Goal: Task Accomplishment & Management: Complete application form

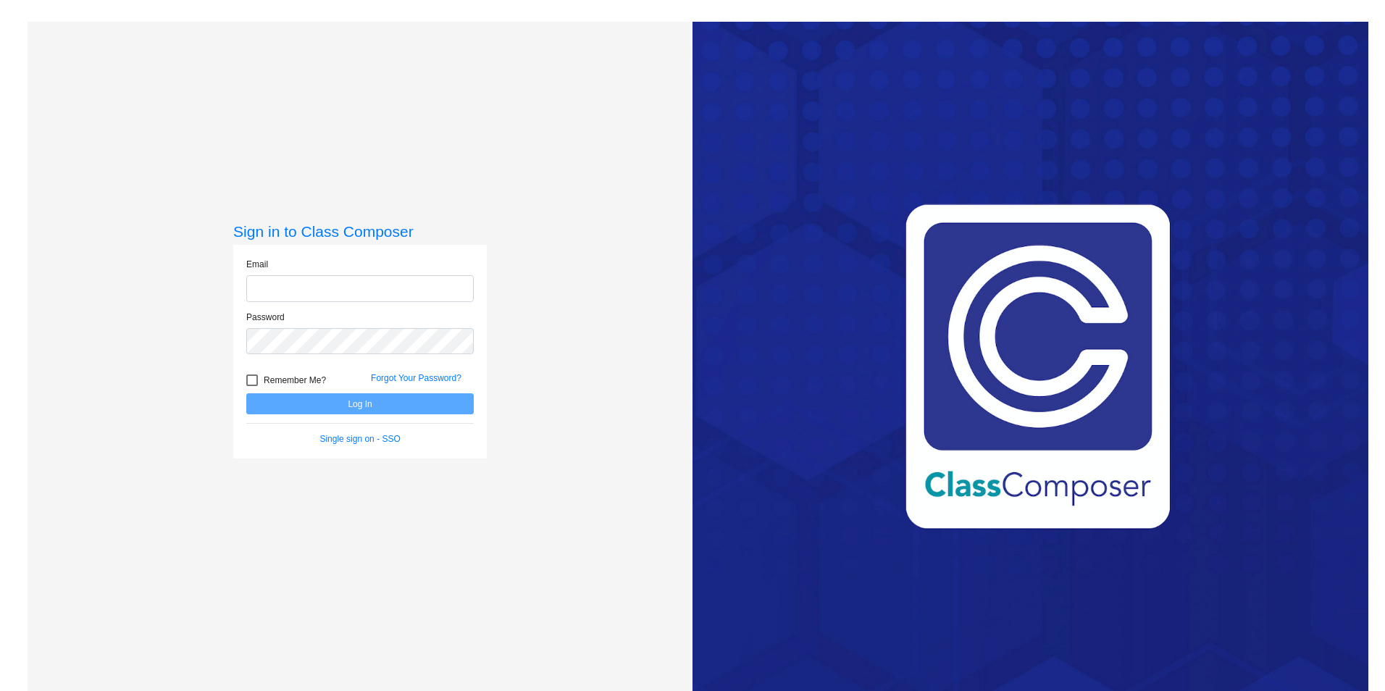
click at [456, 283] on input "email" at bounding box center [359, 288] width 227 height 27
type input "[PERSON_NAME][EMAIL_ADDRESS][PERSON_NAME][DOMAIN_NAME]"
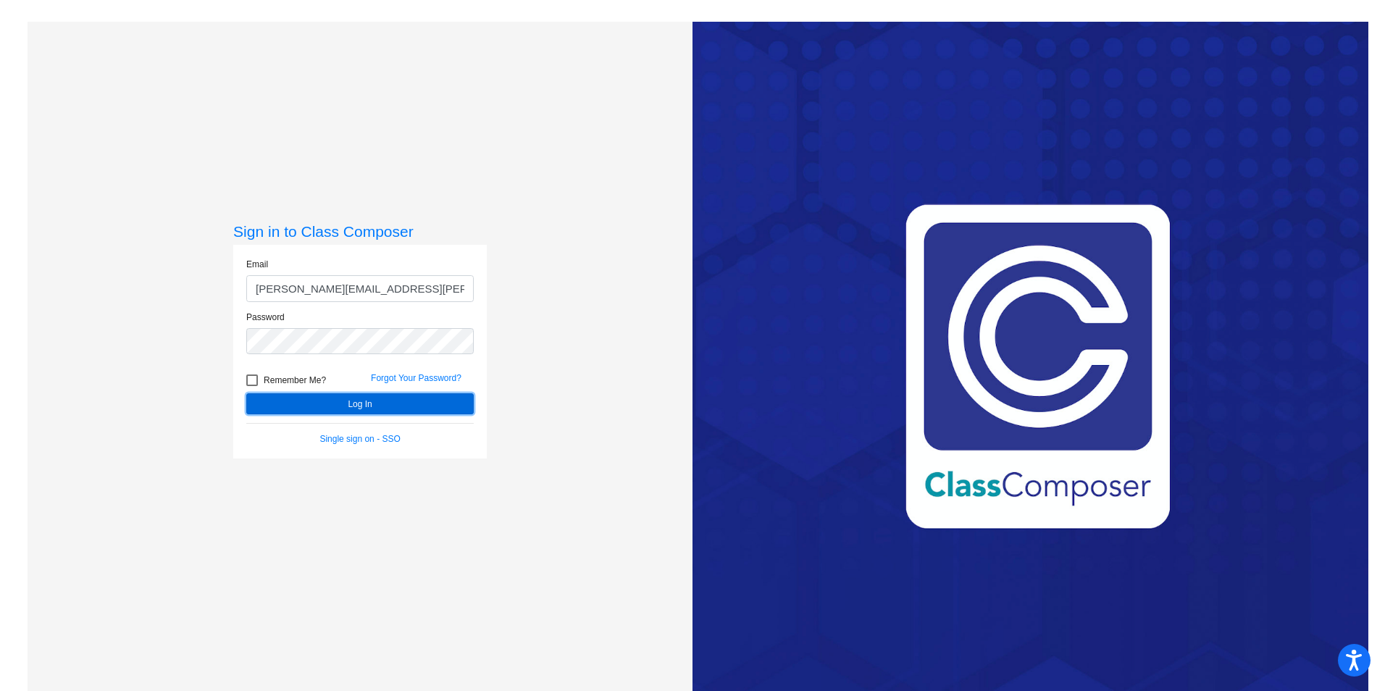
click at [329, 407] on button "Log In" at bounding box center [359, 403] width 227 height 21
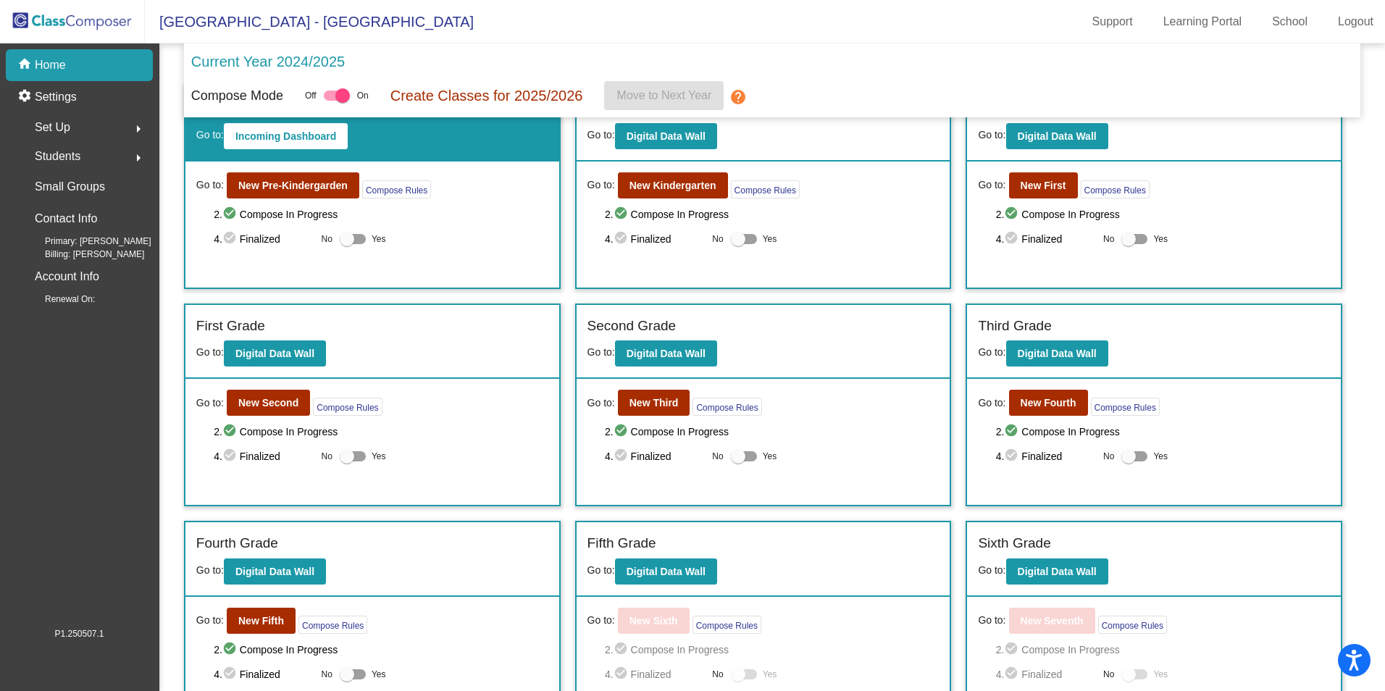
scroll to position [72, 0]
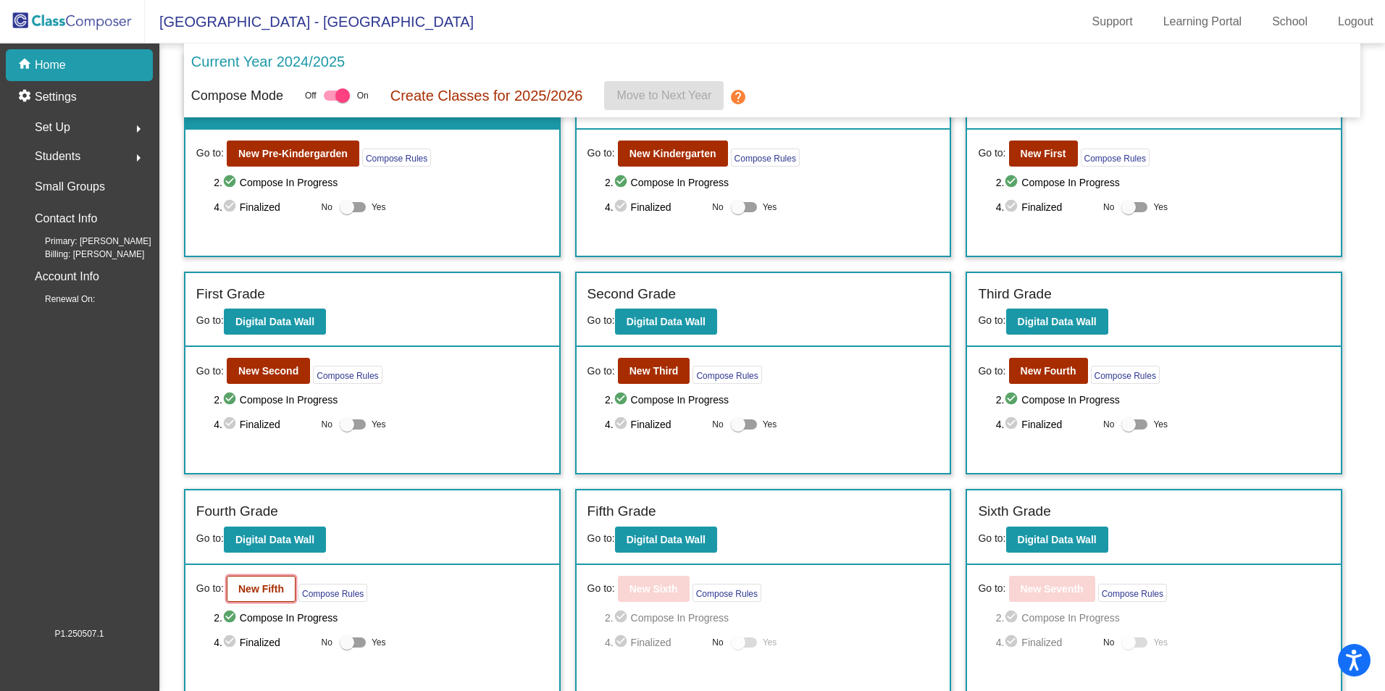
click at [268, 583] on b "New Fifth" at bounding box center [261, 589] width 46 height 12
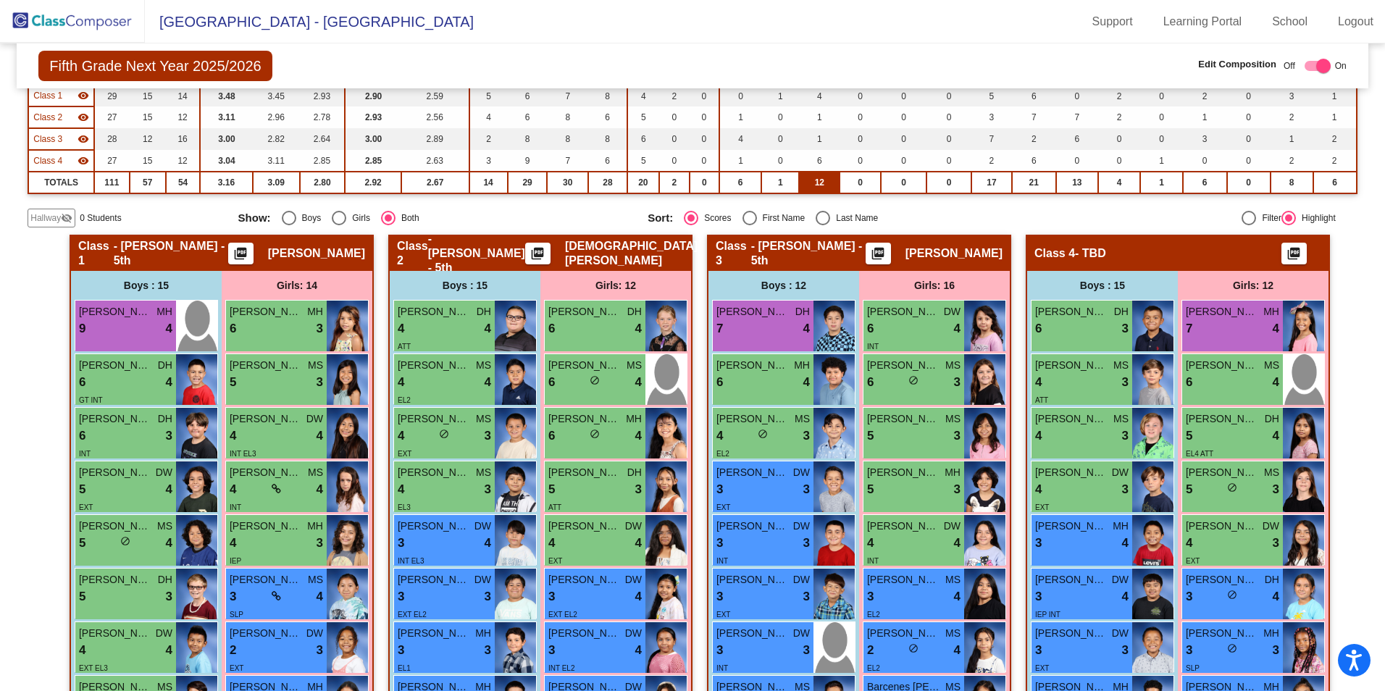
scroll to position [145, 0]
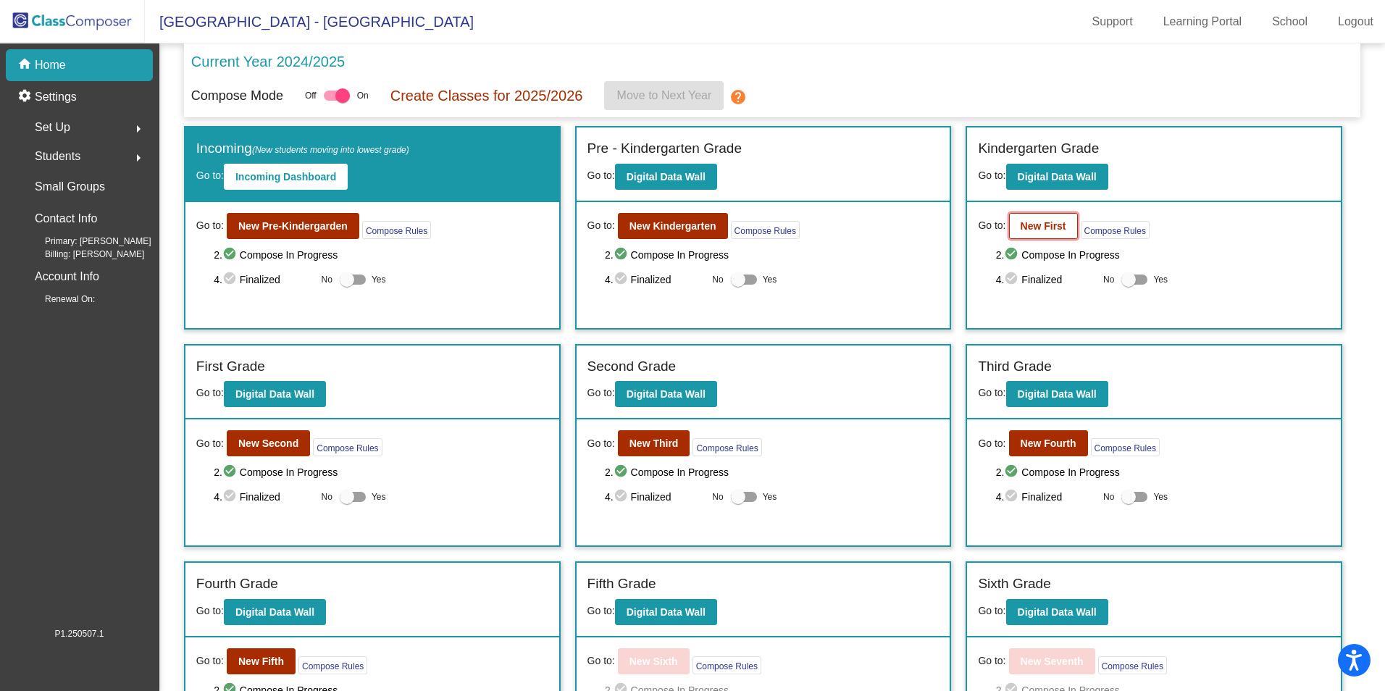
click at [1039, 225] on b "New First" at bounding box center [1043, 226] width 46 height 12
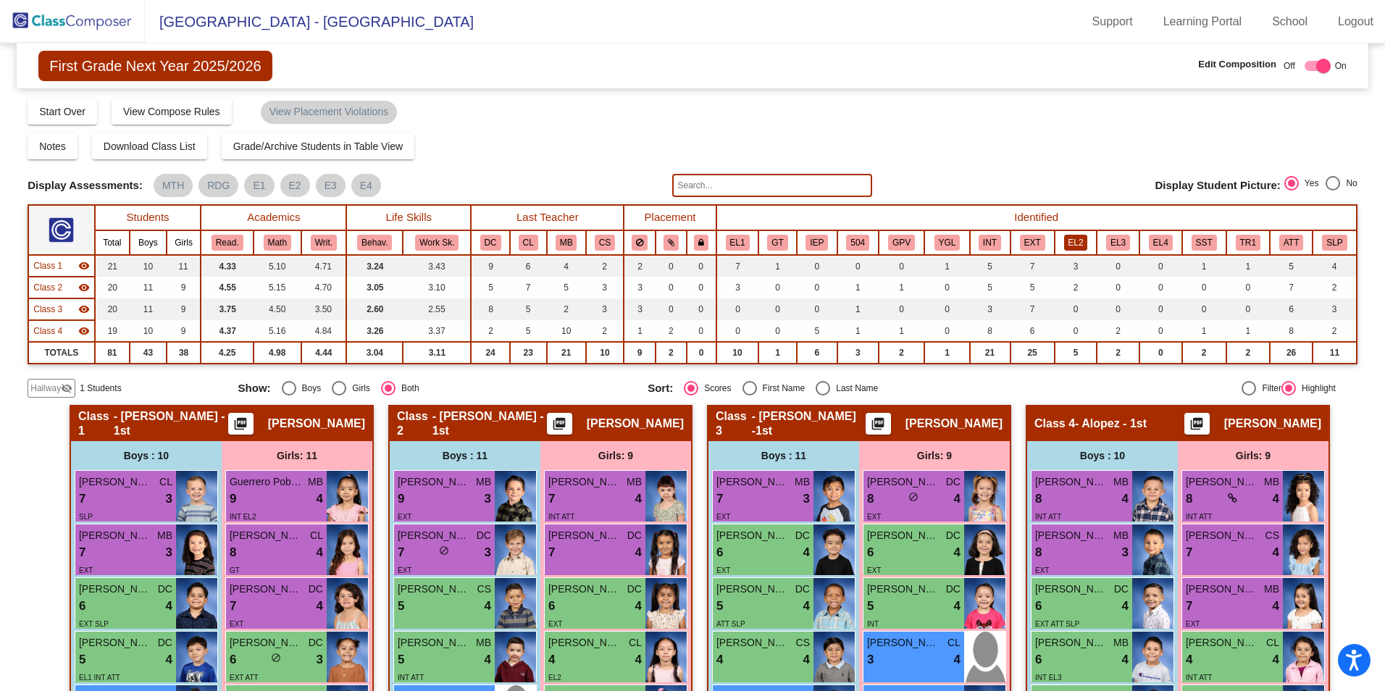
click at [1072, 243] on button "EL2" at bounding box center [1076, 243] width 24 height 16
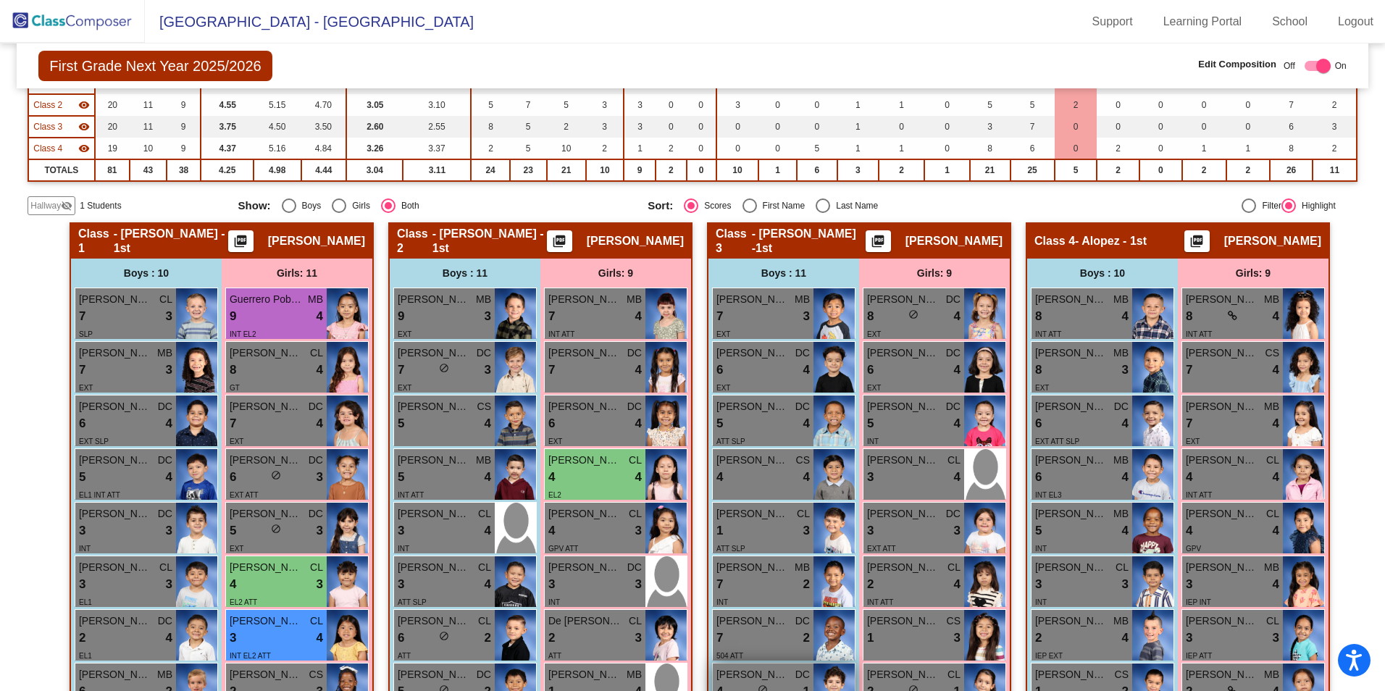
scroll to position [175, 0]
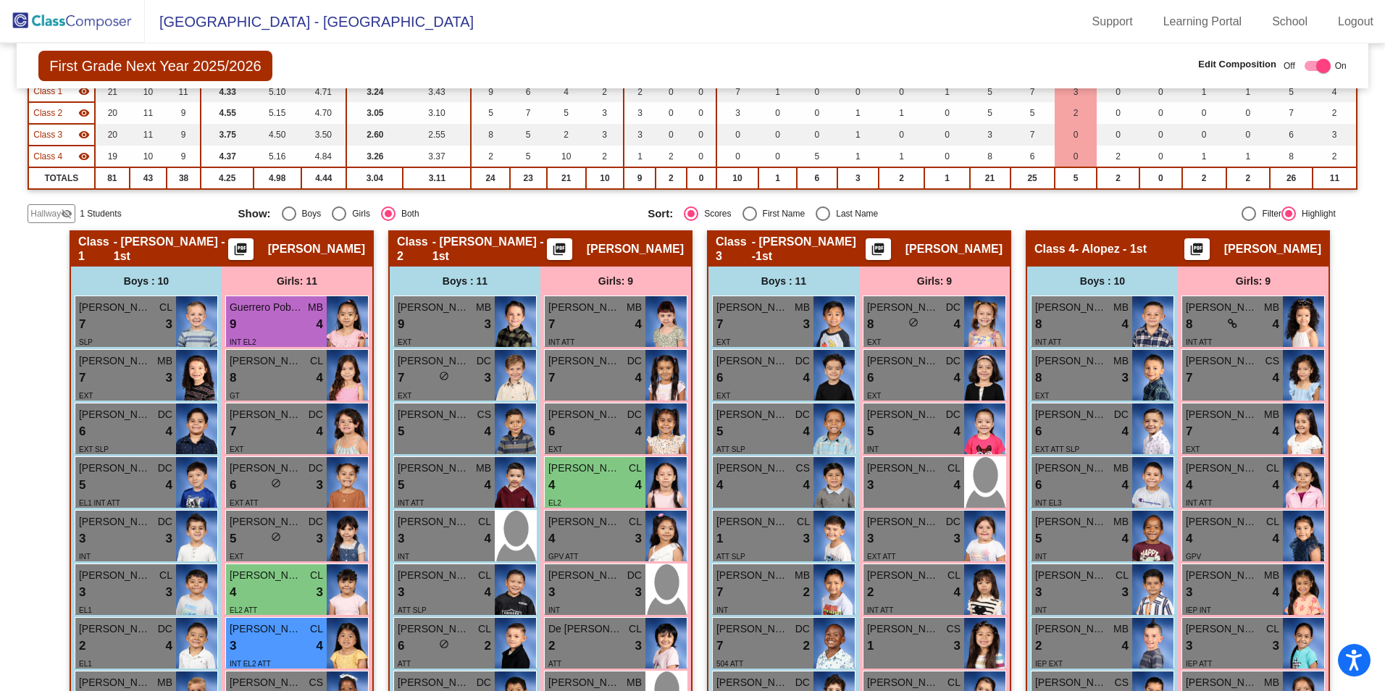
click at [36, 216] on span "Hallway" at bounding box center [45, 213] width 30 height 13
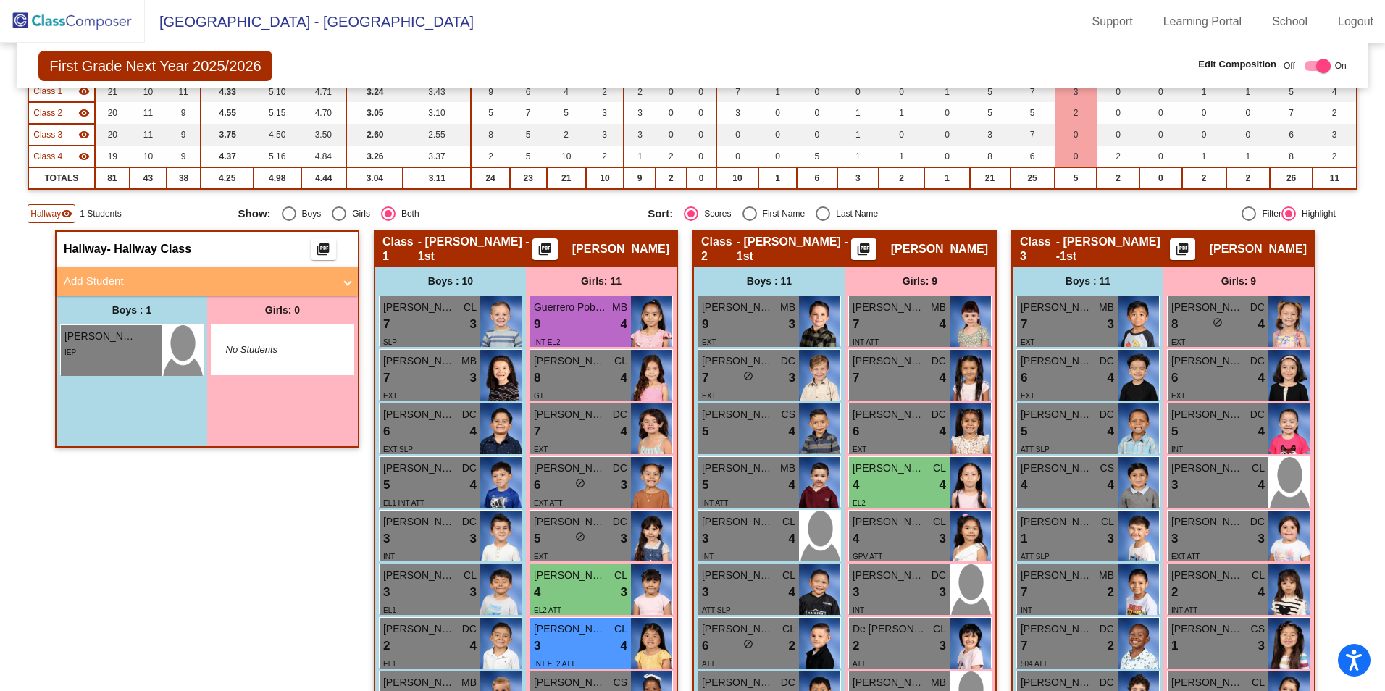
click at [114, 279] on mat-panel-title "Add Student" at bounding box center [198, 281] width 269 height 17
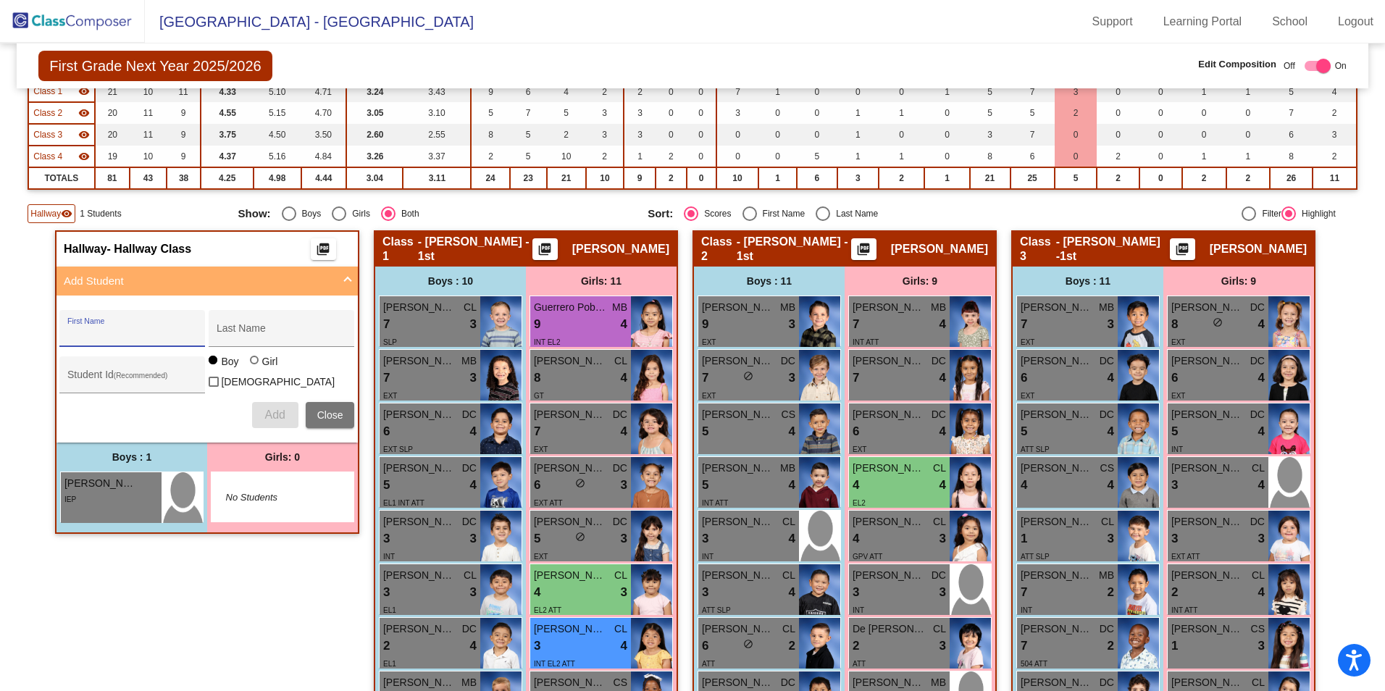
click at [149, 335] on input "First Name" at bounding box center [132, 334] width 130 height 12
type input "Lia"
type input "[PERSON_NAME]"
type input "361147"
click at [257, 413] on button "Add" at bounding box center [275, 415] width 46 height 26
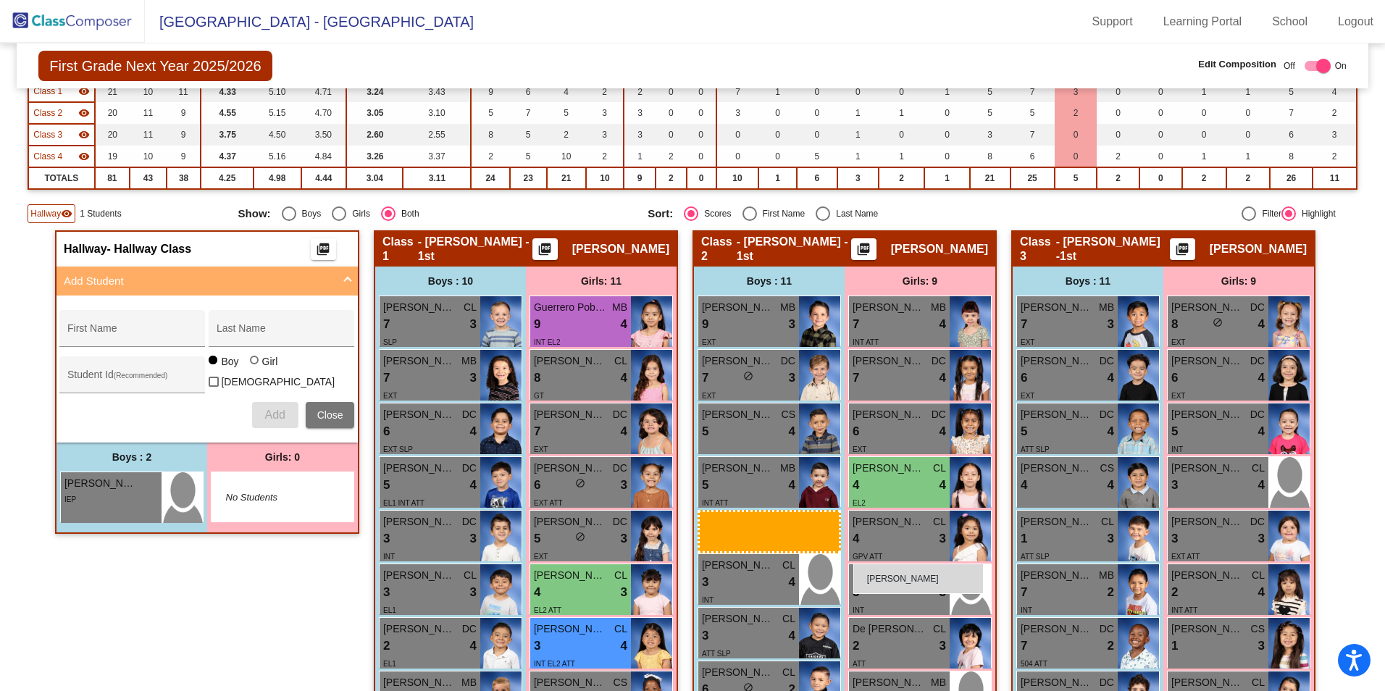
drag, startPoint x: 89, startPoint y: 546, endPoint x: 853, endPoint y: 563, distance: 764.2
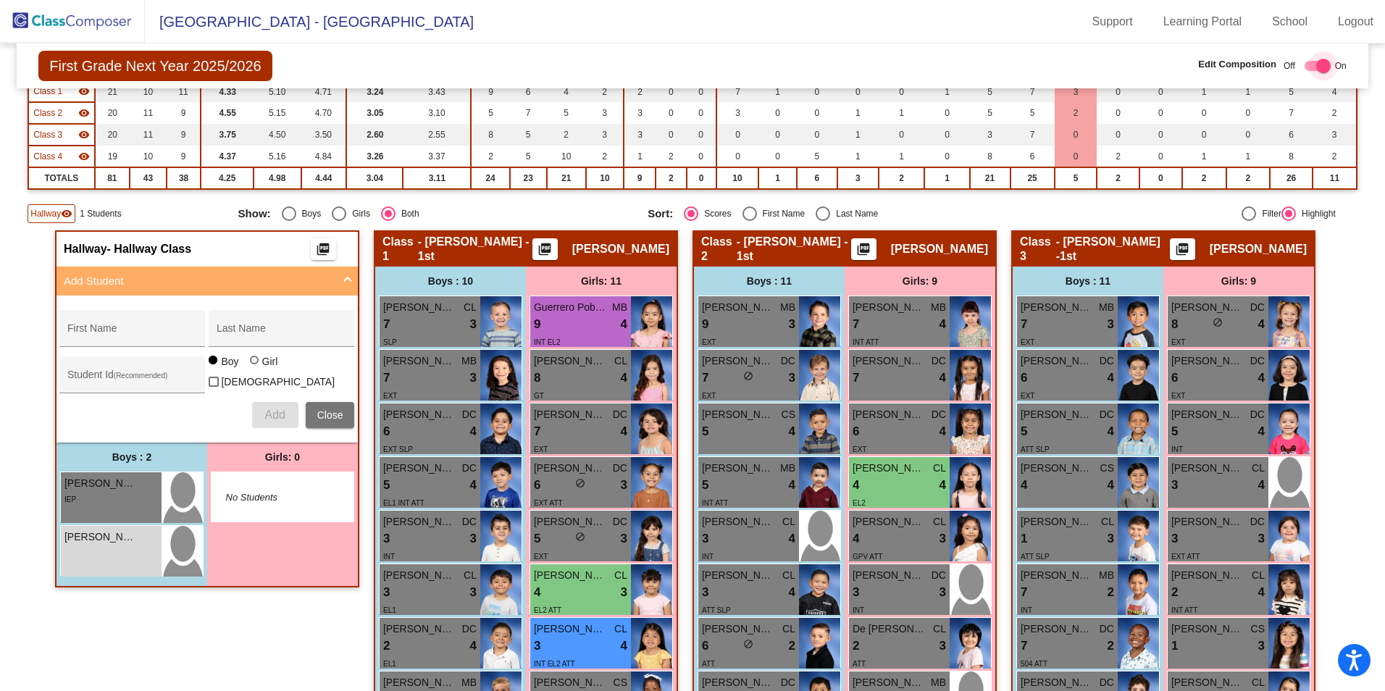
click at [1316, 65] on div at bounding box center [1323, 66] width 14 height 14
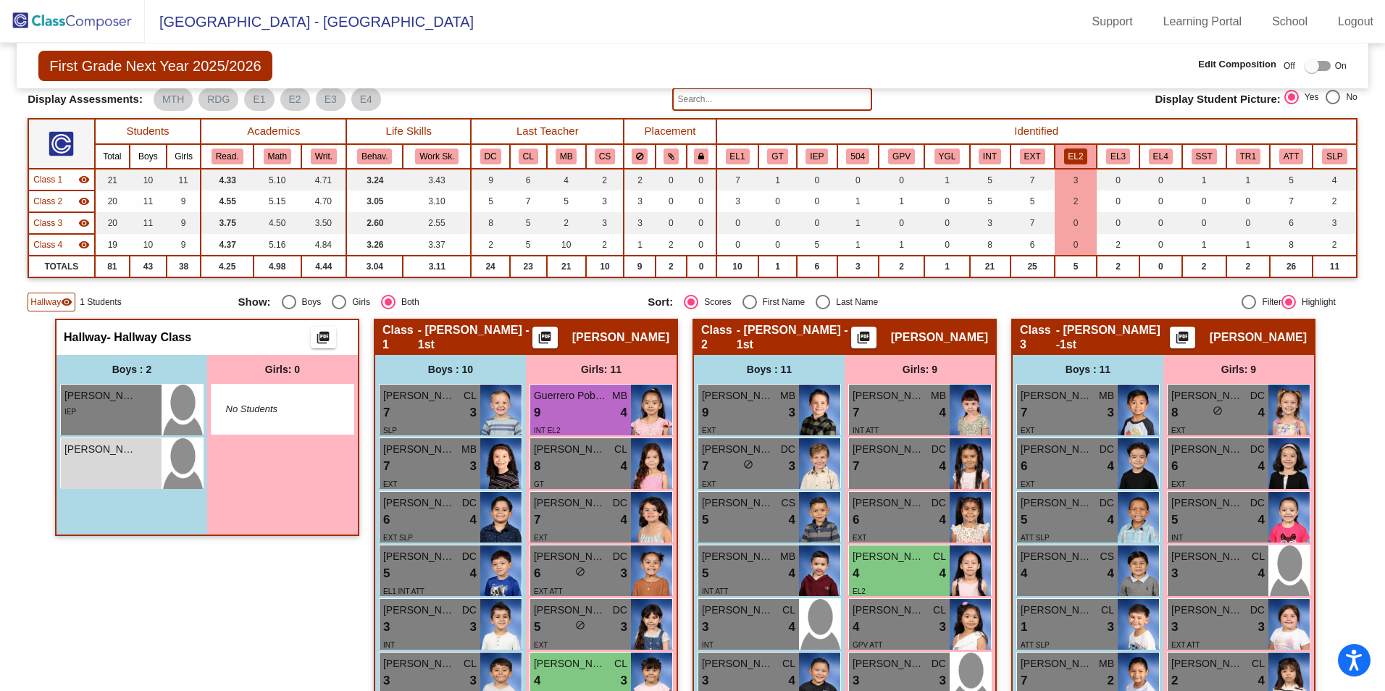
scroll to position [0, 0]
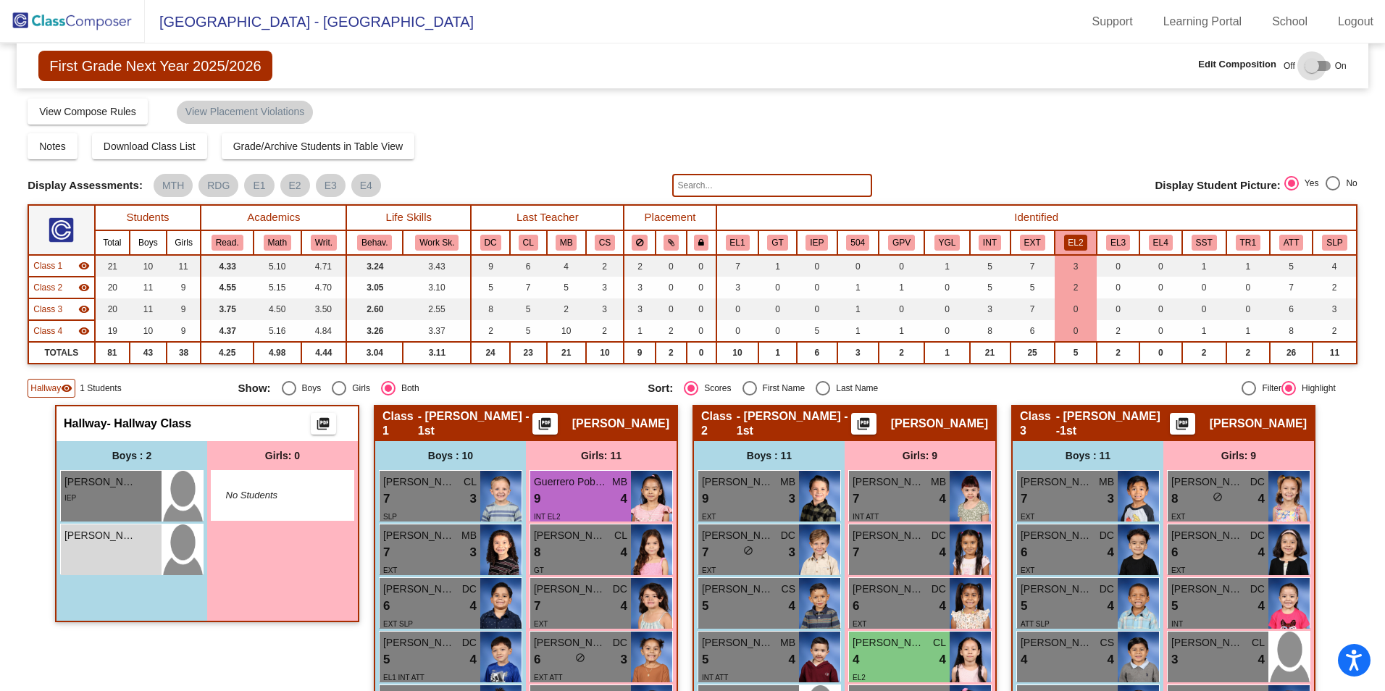
drag, startPoint x: 1317, startPoint y: 67, endPoint x: 1309, endPoint y: 75, distance: 11.3
click at [1319, 67] on div at bounding box center [1317, 66] width 26 height 10
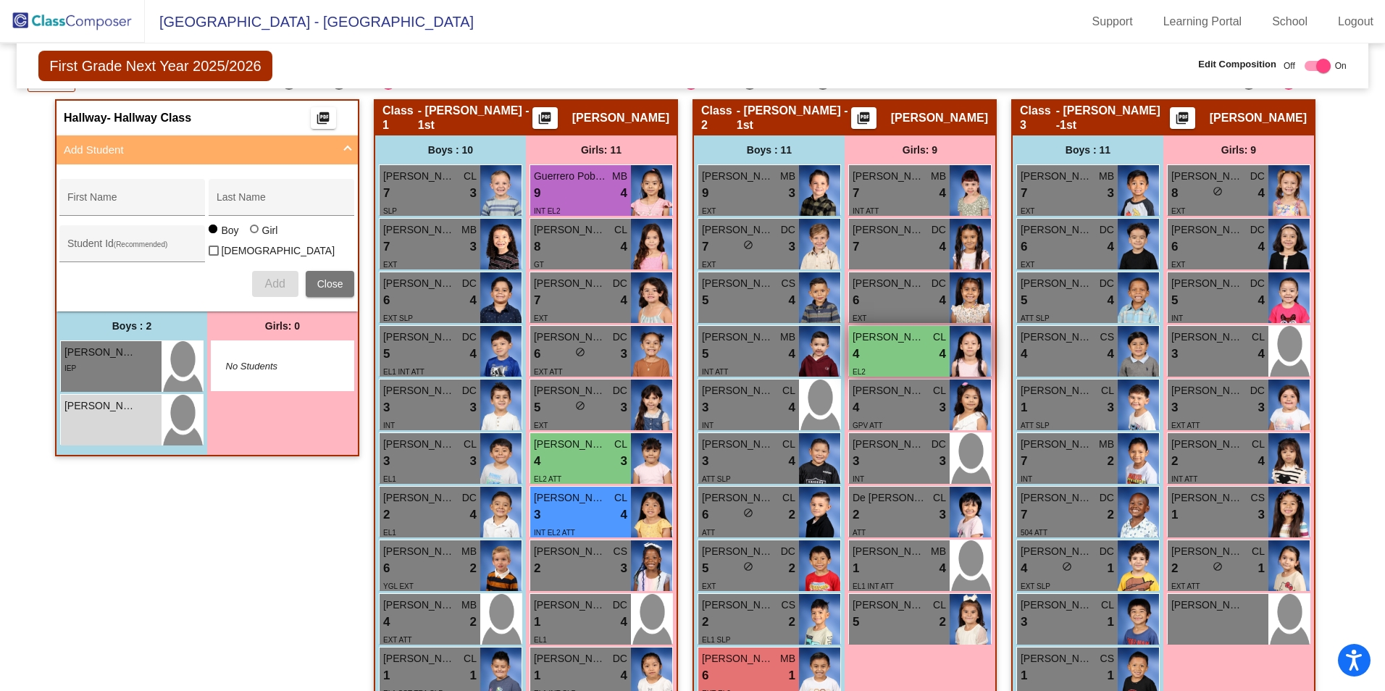
scroll to position [290, 0]
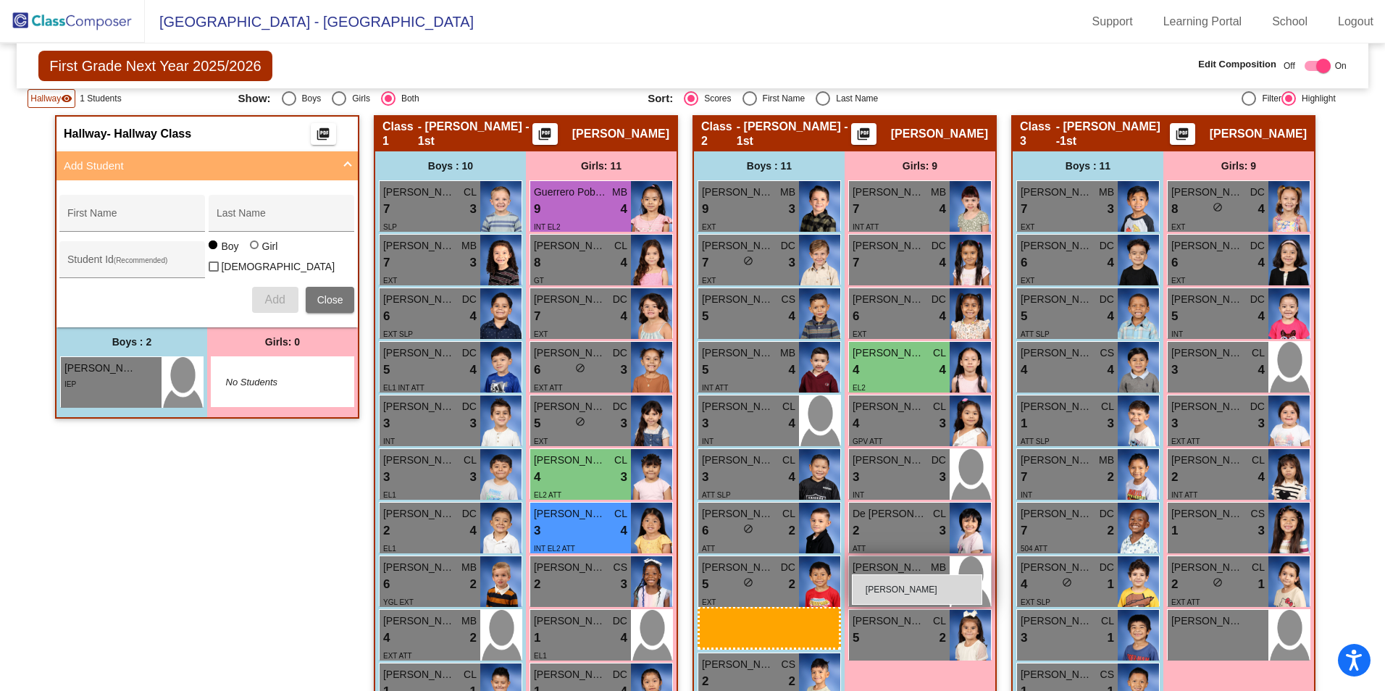
drag, startPoint x: 107, startPoint y: 436, endPoint x: 852, endPoint y: 574, distance: 757.2
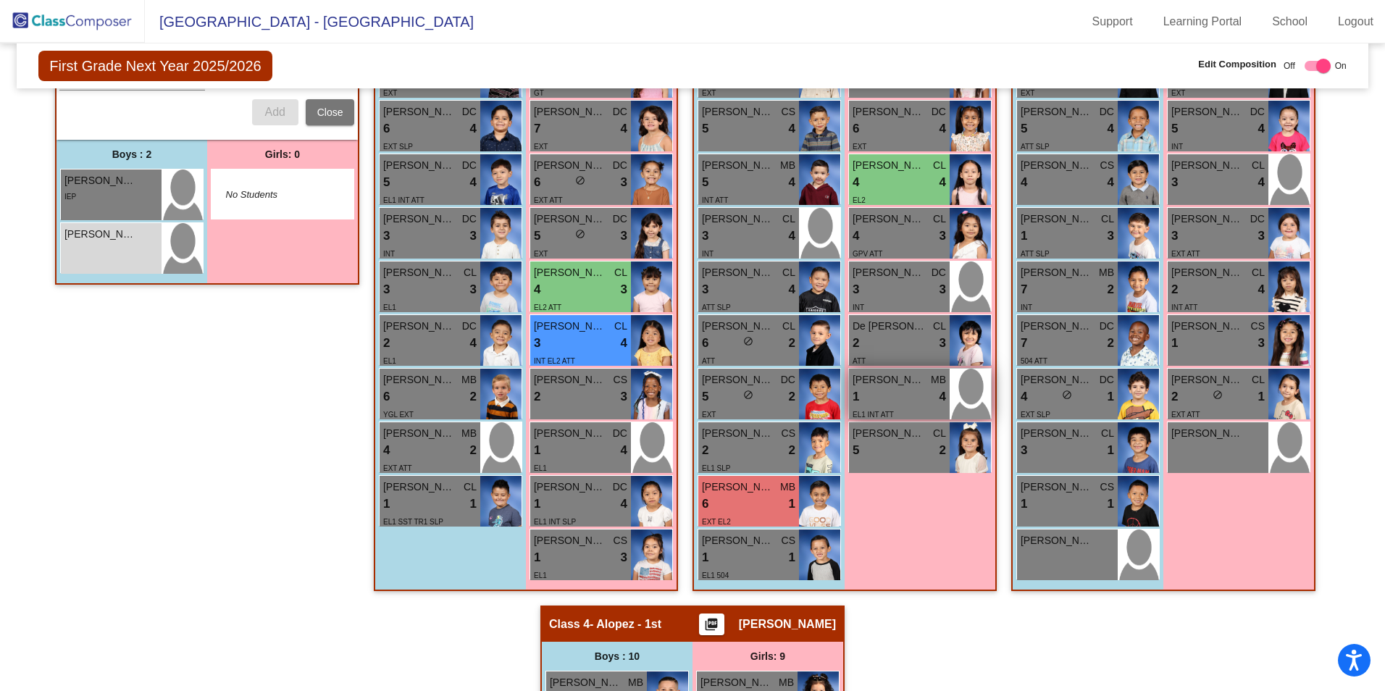
scroll to position [507, 0]
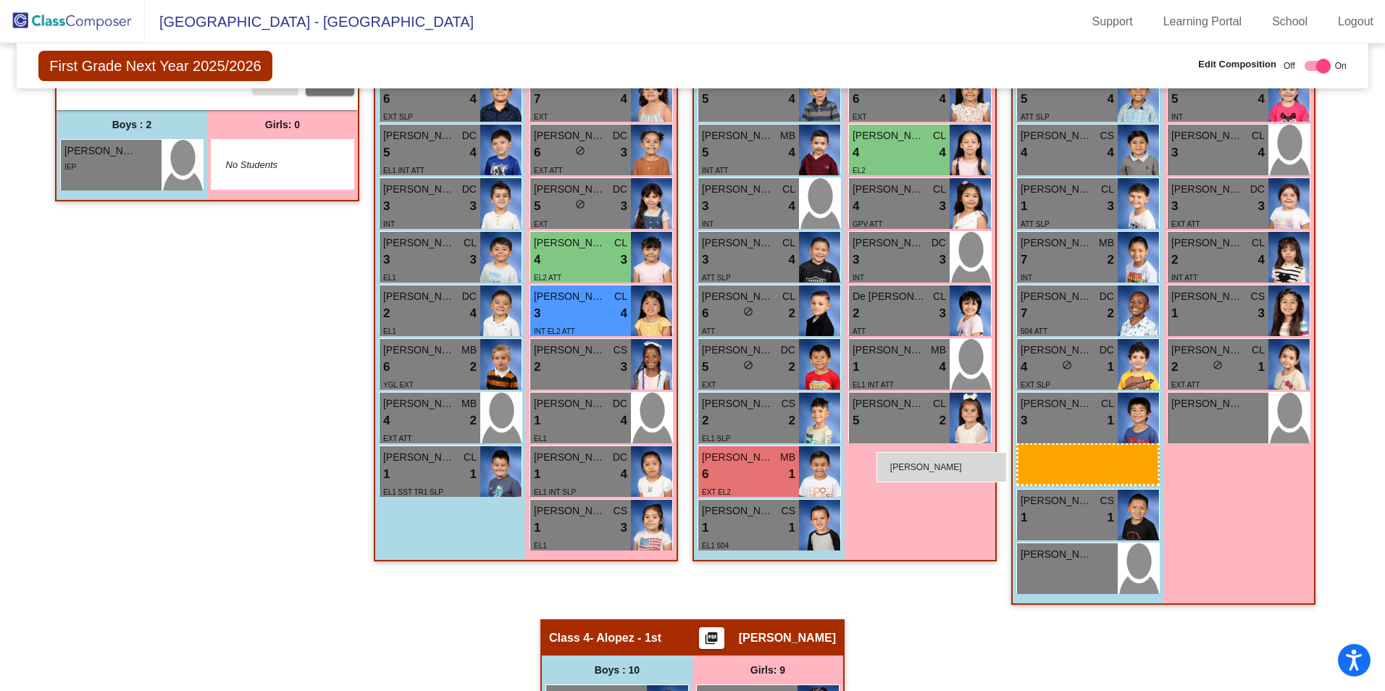
drag, startPoint x: 140, startPoint y: 232, endPoint x: 874, endPoint y: 452, distance: 766.4
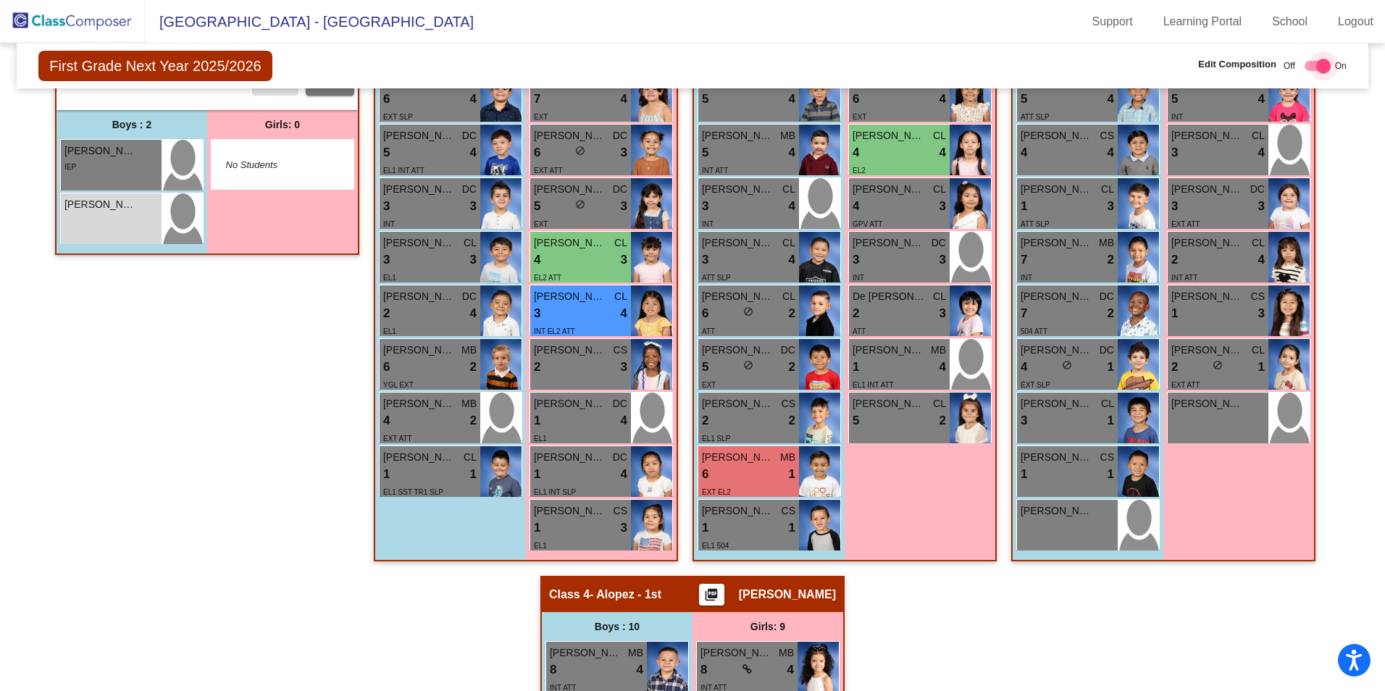
click at [1302, 64] on label at bounding box center [1314, 65] width 32 height 17
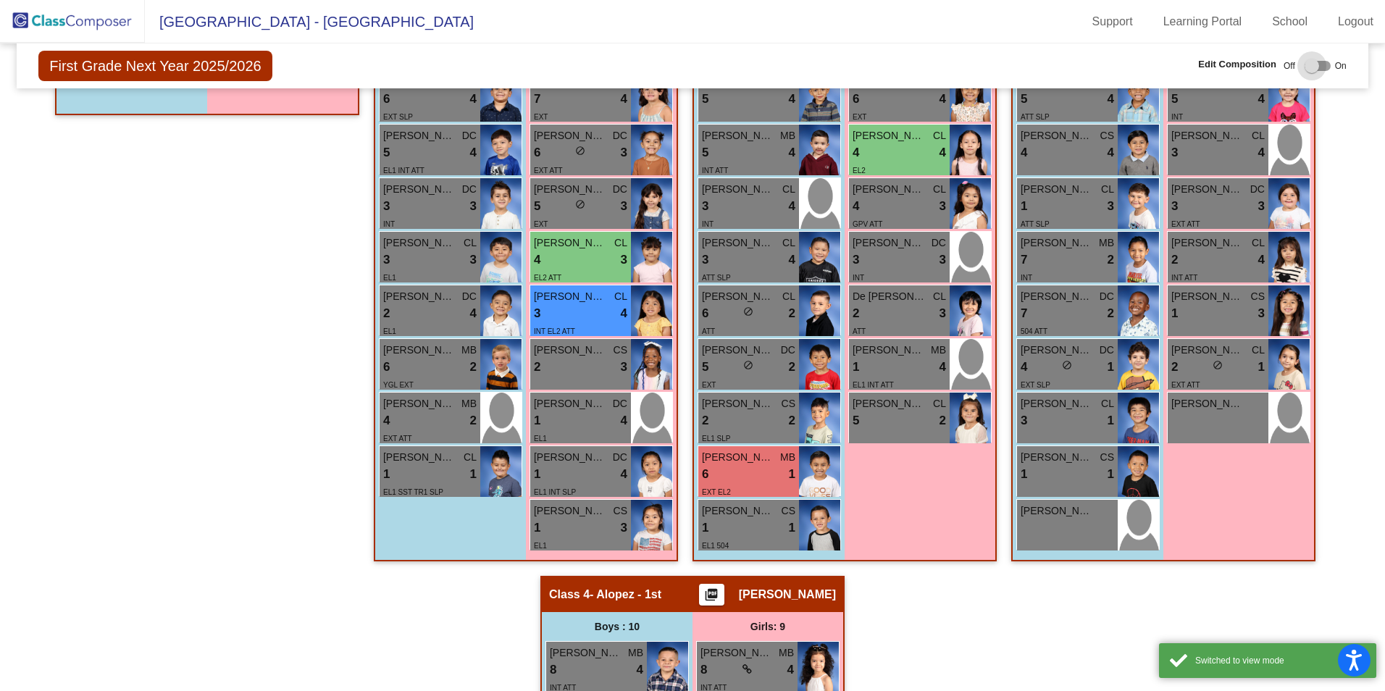
click at [1323, 67] on div at bounding box center [1317, 66] width 26 height 10
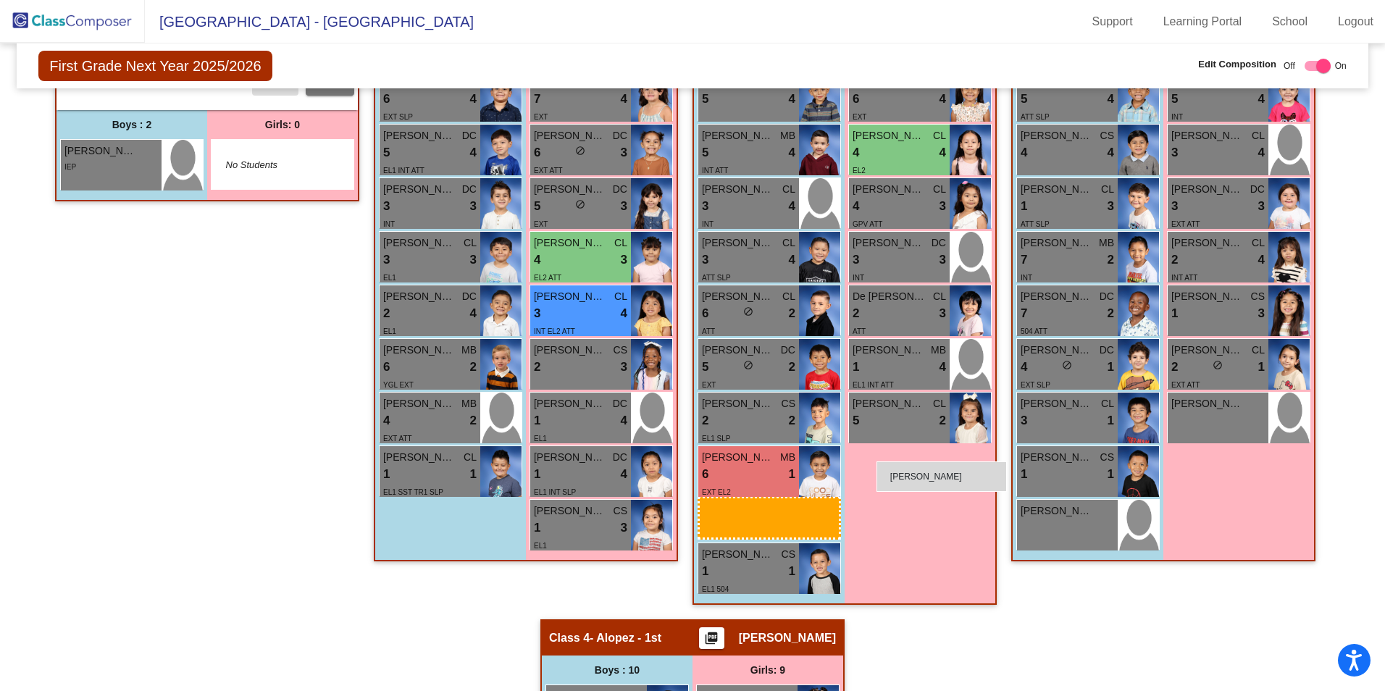
drag, startPoint x: 94, startPoint y: 223, endPoint x: 876, endPoint y: 461, distance: 817.6
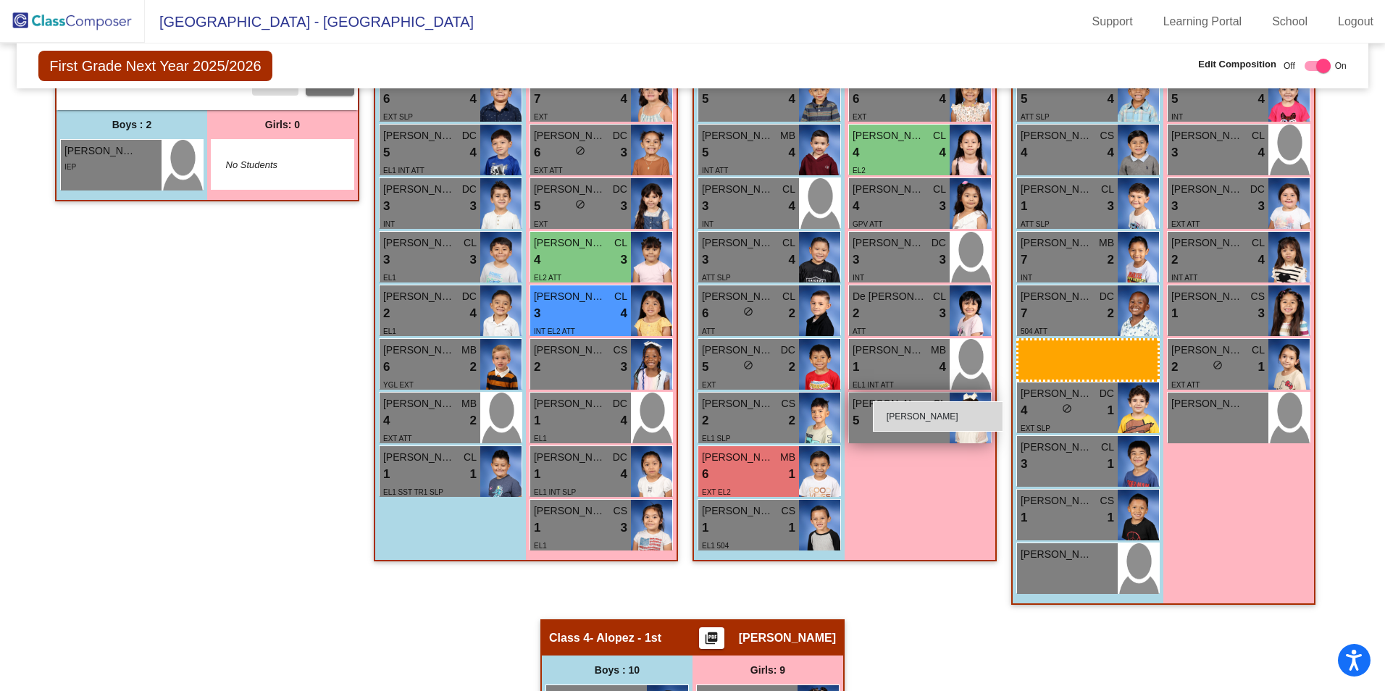
drag, startPoint x: 126, startPoint y: 206, endPoint x: 873, endPoint y: 401, distance: 771.6
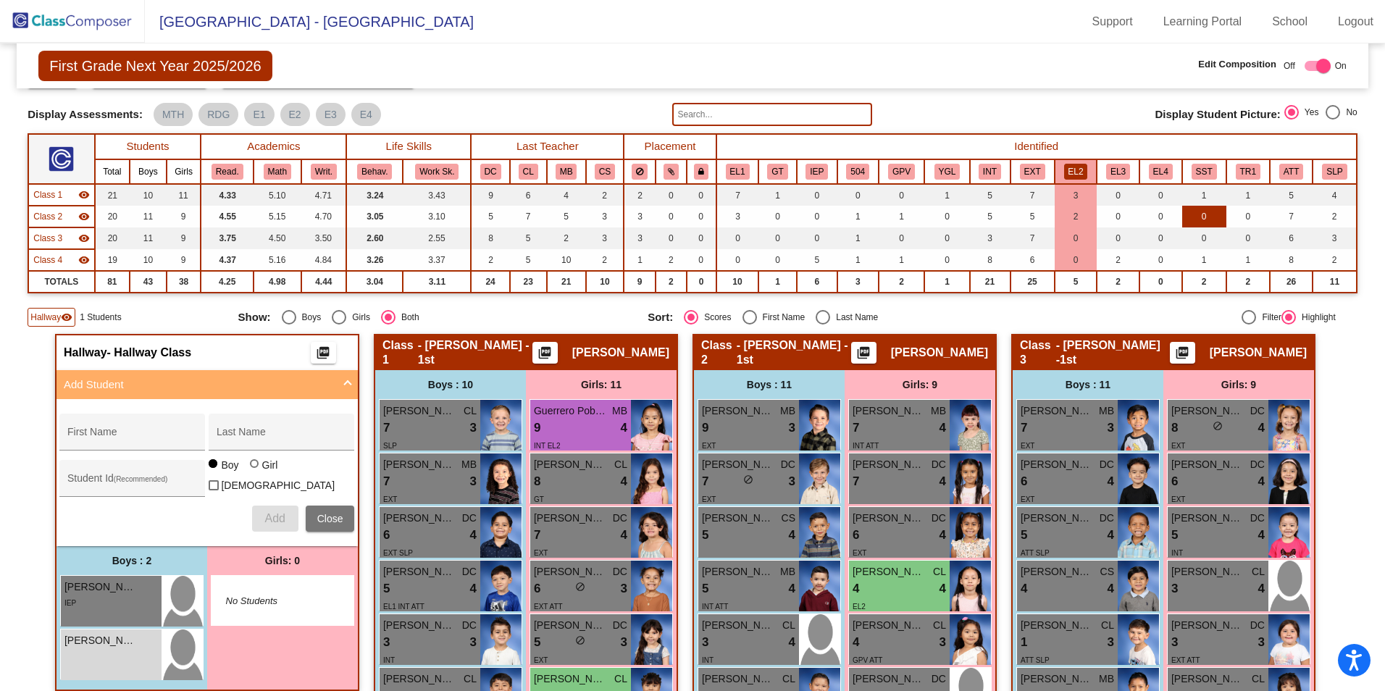
scroll to position [0, 0]
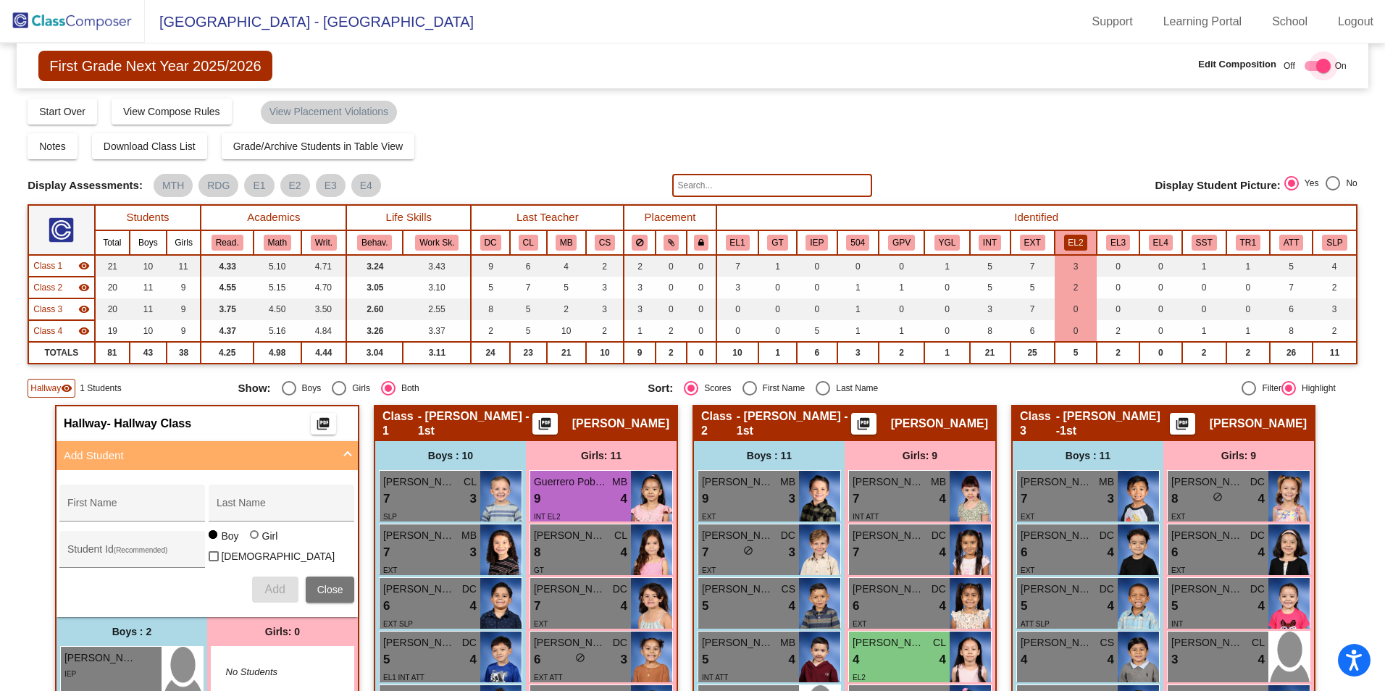
click at [1304, 63] on div at bounding box center [1317, 66] width 26 height 10
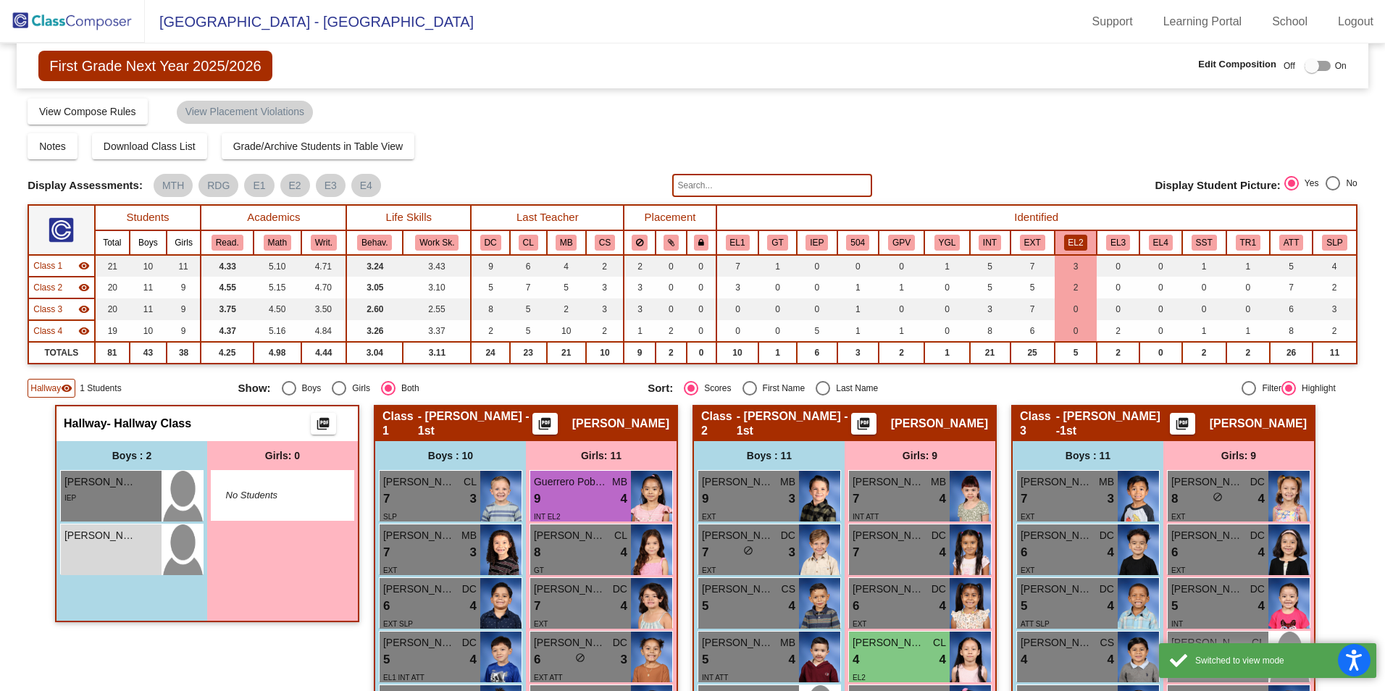
click at [1319, 67] on div at bounding box center [1317, 66] width 26 height 10
checkbox input "true"
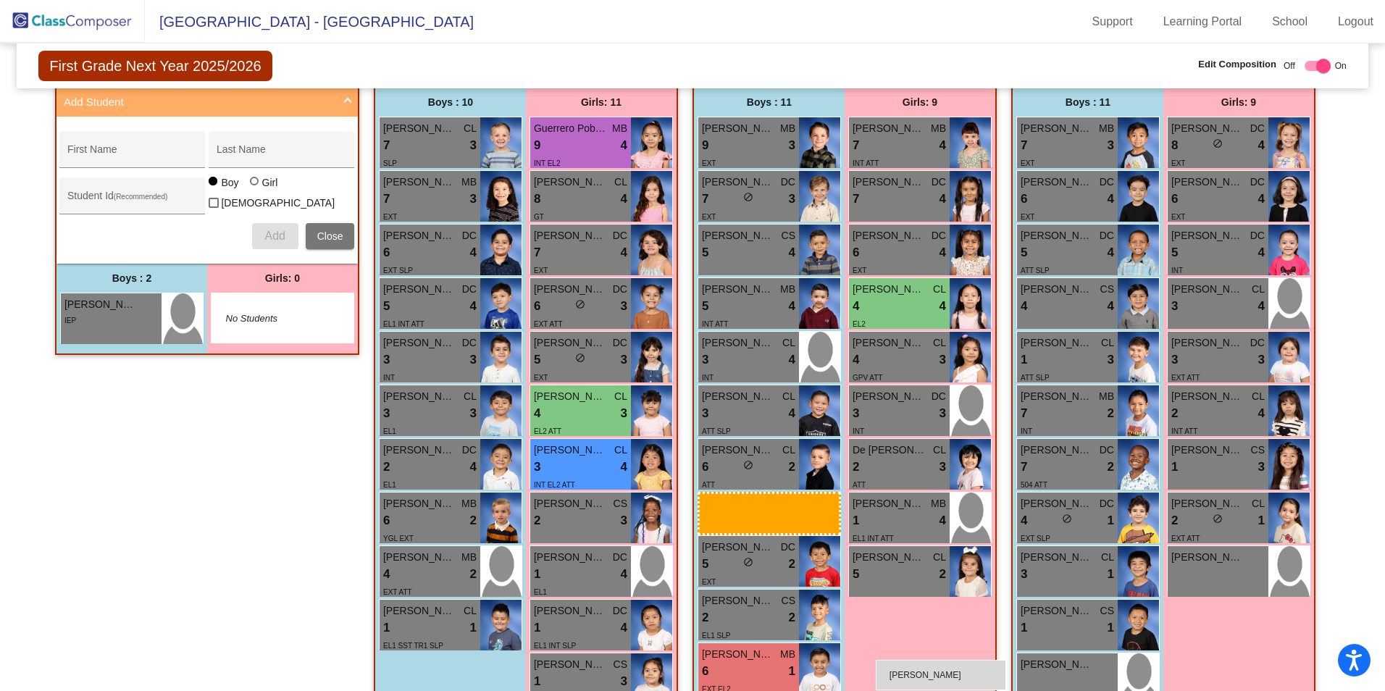
scroll to position [374, 0]
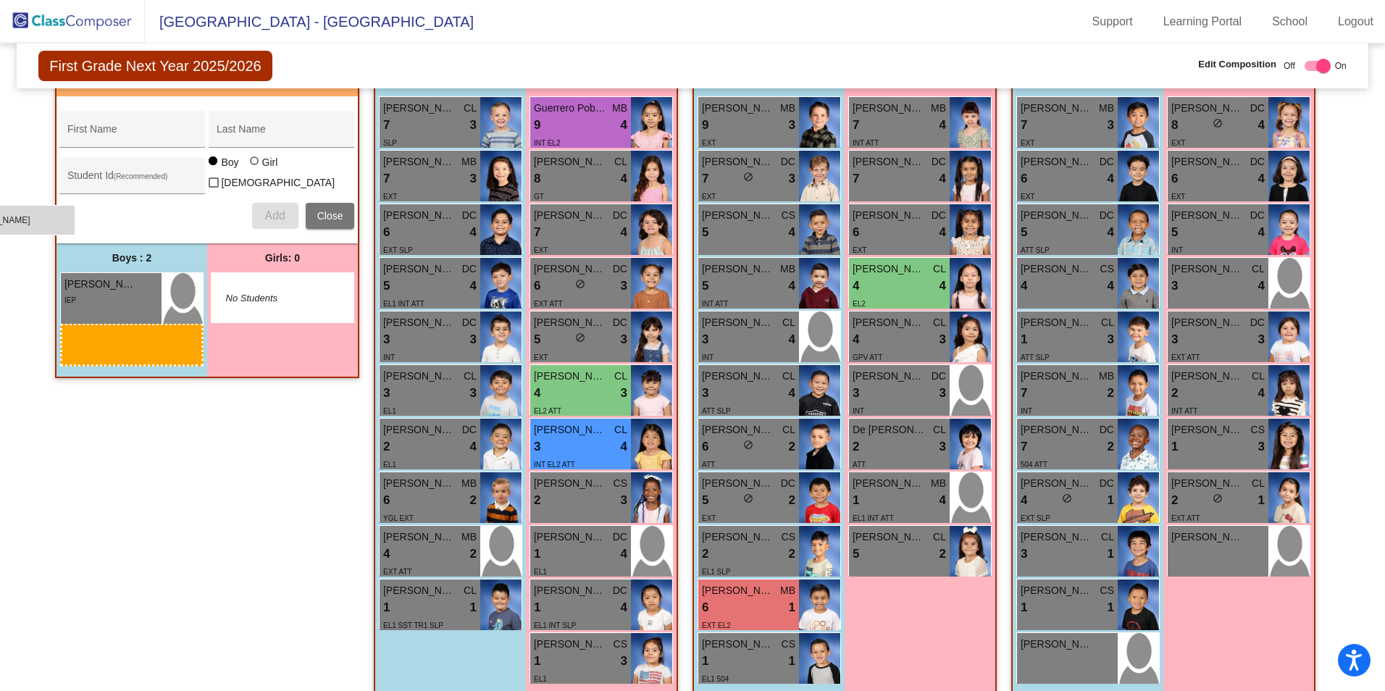
drag, startPoint x: 102, startPoint y: 432, endPoint x: 235, endPoint y: 262, distance: 216.1
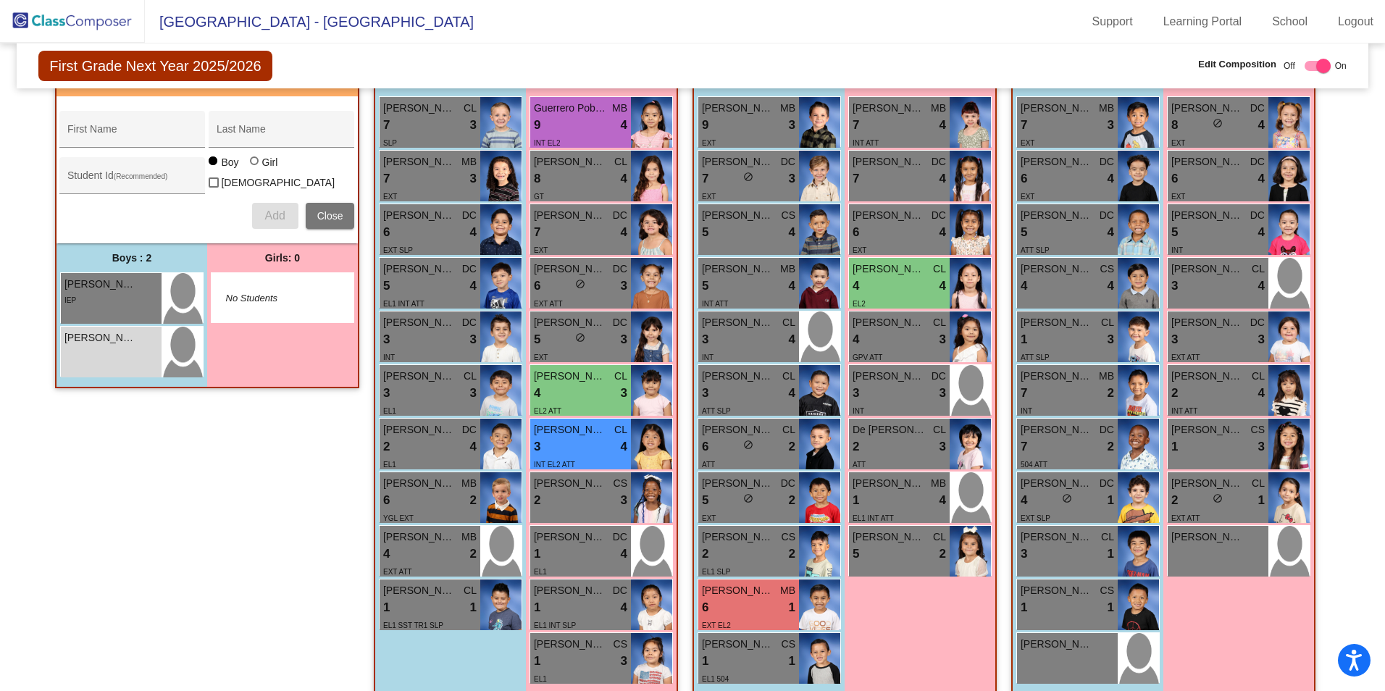
click at [254, 168] on div at bounding box center [256, 162] width 12 height 12
click at [255, 169] on input "Girl" at bounding box center [255, 168] width 1 height 1
radio input "true"
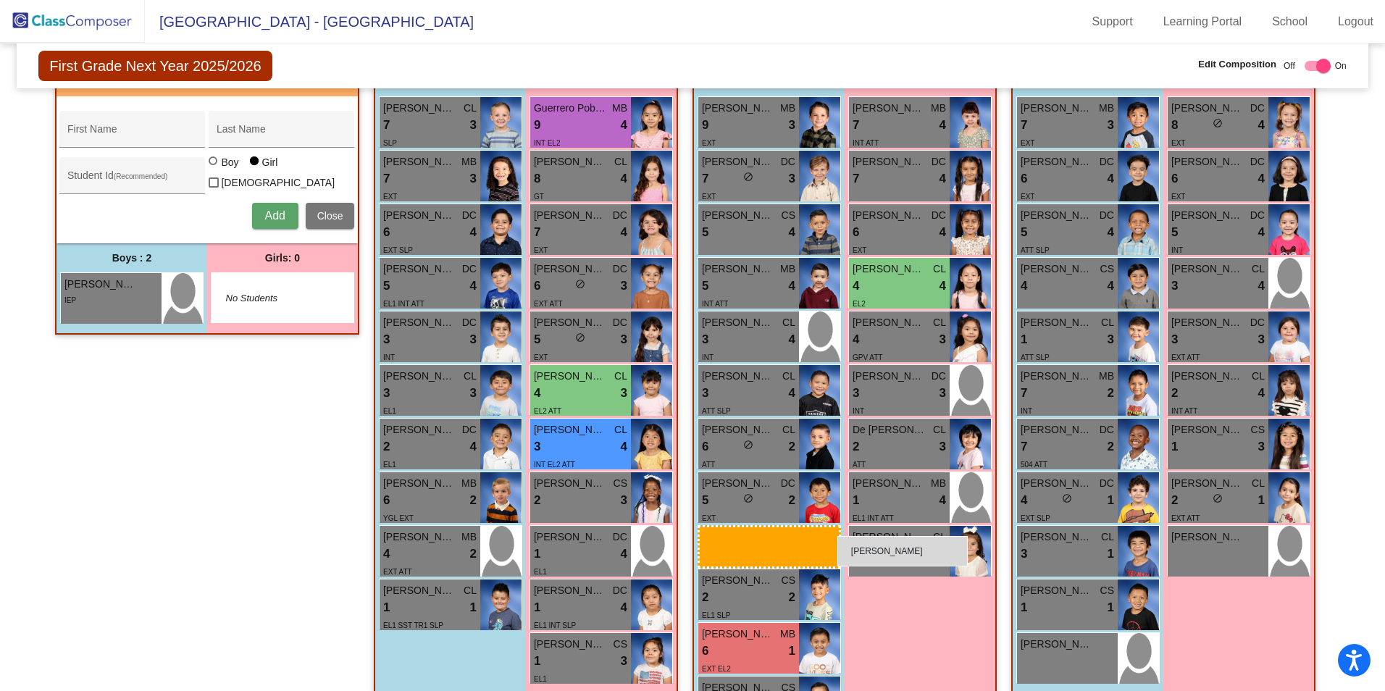
drag, startPoint x: 97, startPoint y: 349, endPoint x: 837, endPoint y: 536, distance: 763.3
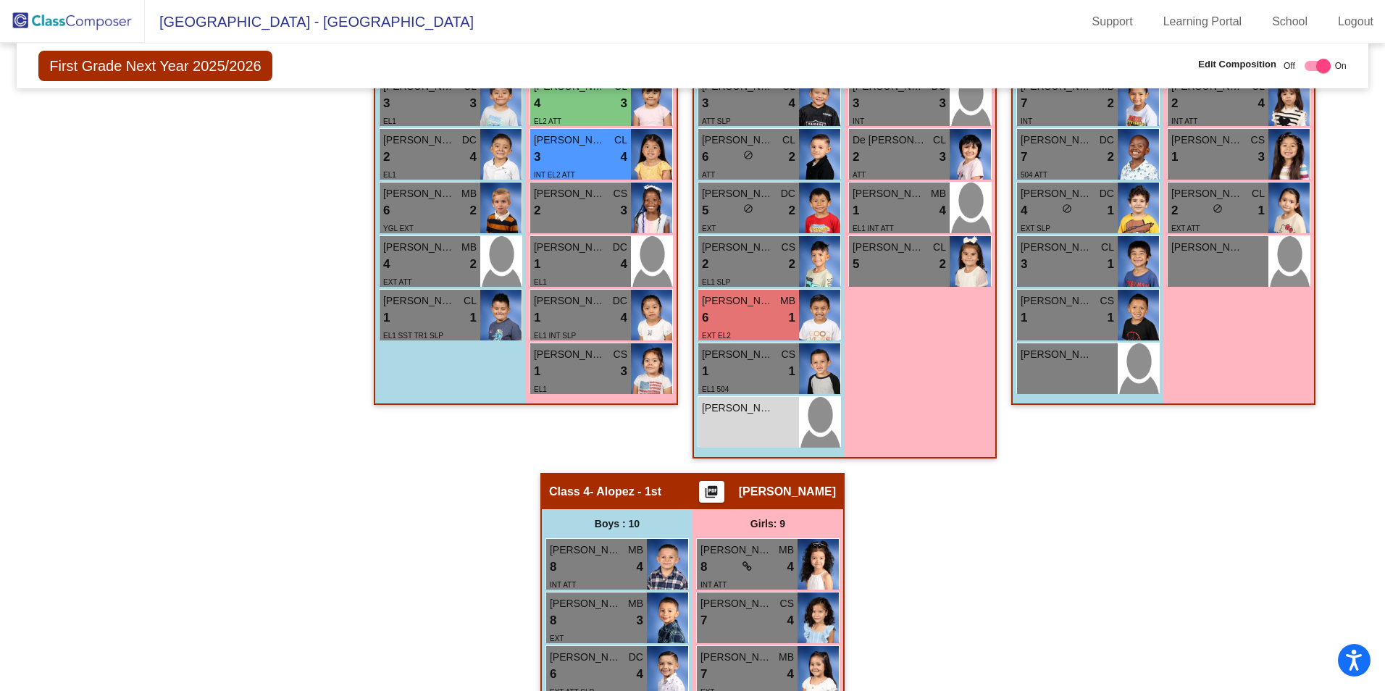
scroll to position [518, 0]
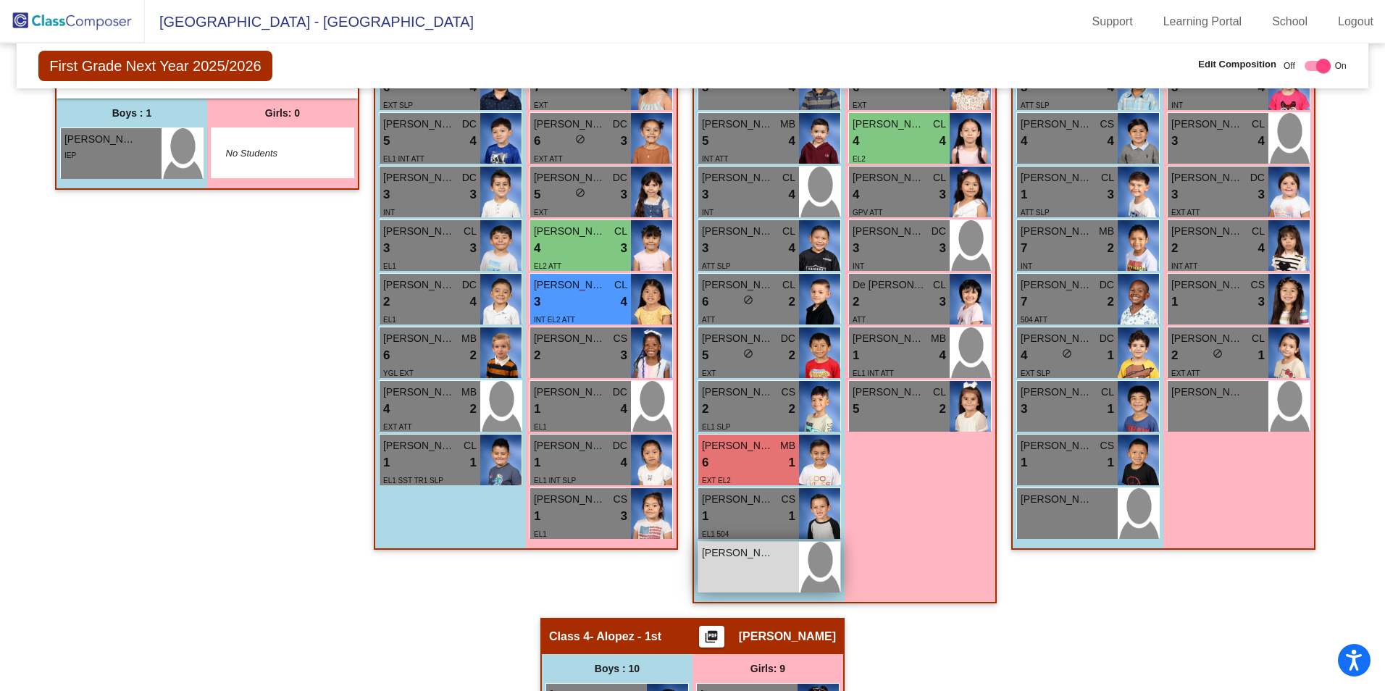
click at [756, 573] on div "[PERSON_NAME] lock do_not_disturb_alt" at bounding box center [748, 567] width 101 height 51
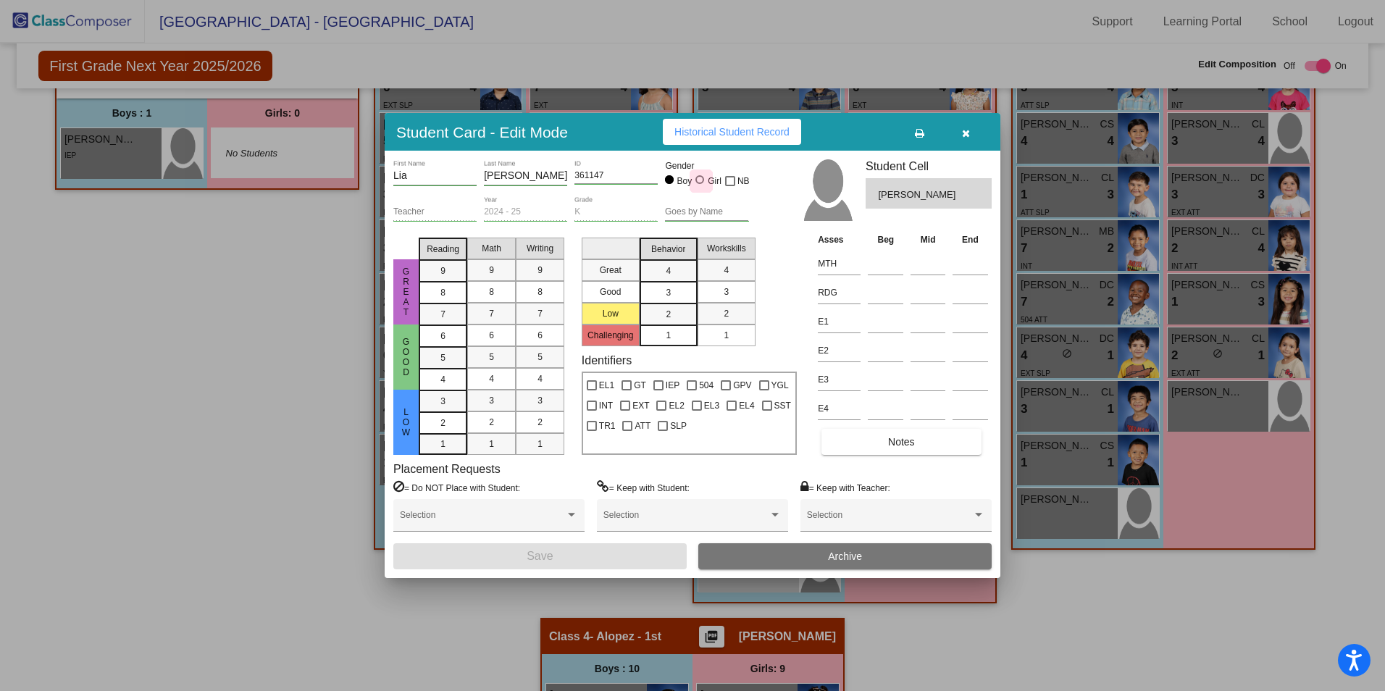
click at [705, 180] on div at bounding box center [701, 181] width 12 height 12
click at [701, 187] on input "Girl" at bounding box center [700, 187] width 1 height 1
radio input "true"
click at [624, 552] on button "Save" at bounding box center [539, 556] width 293 height 26
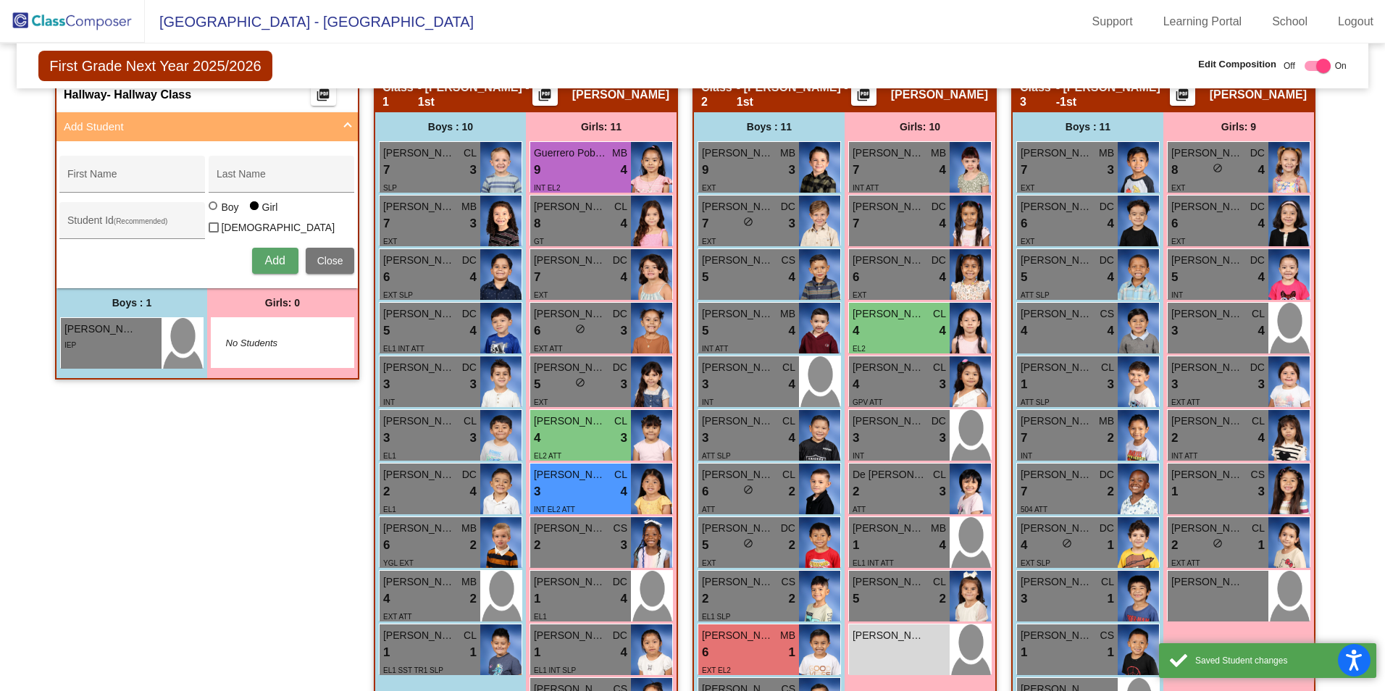
scroll to position [12, 0]
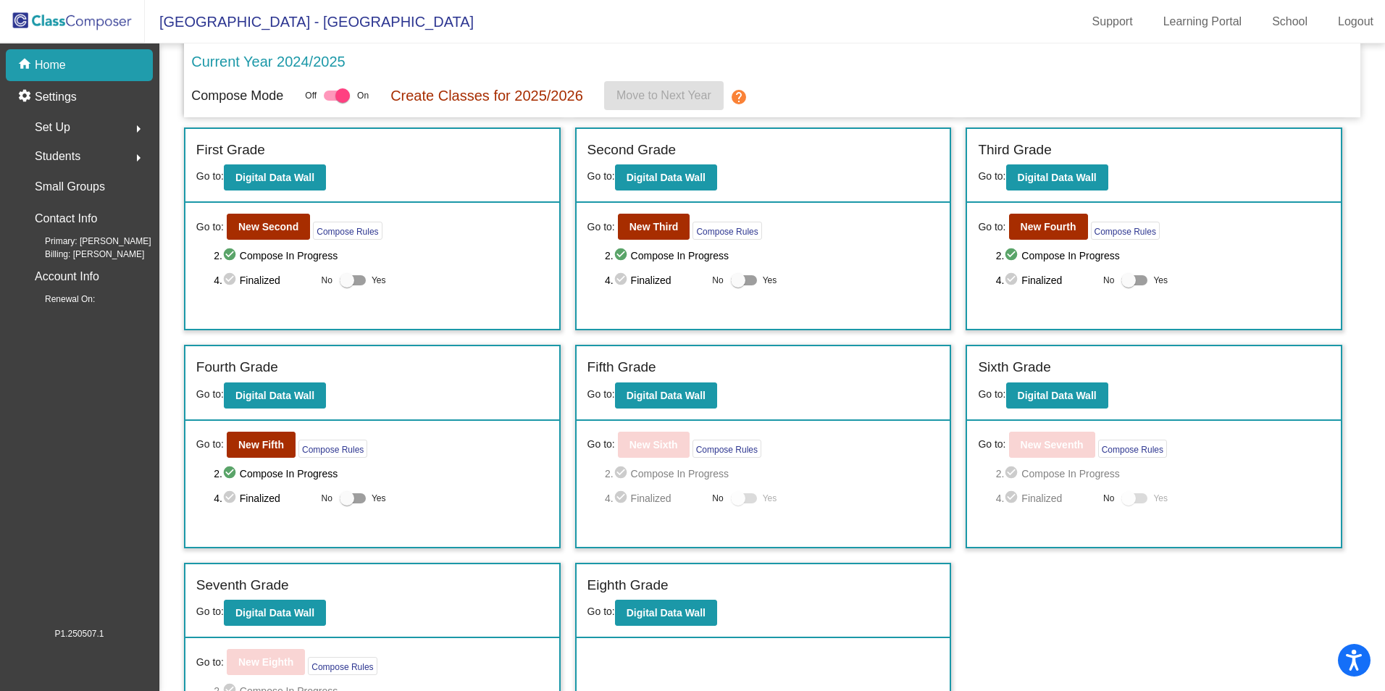
scroll to position [217, 0]
click at [255, 442] on b "New Fifth" at bounding box center [261, 444] width 46 height 12
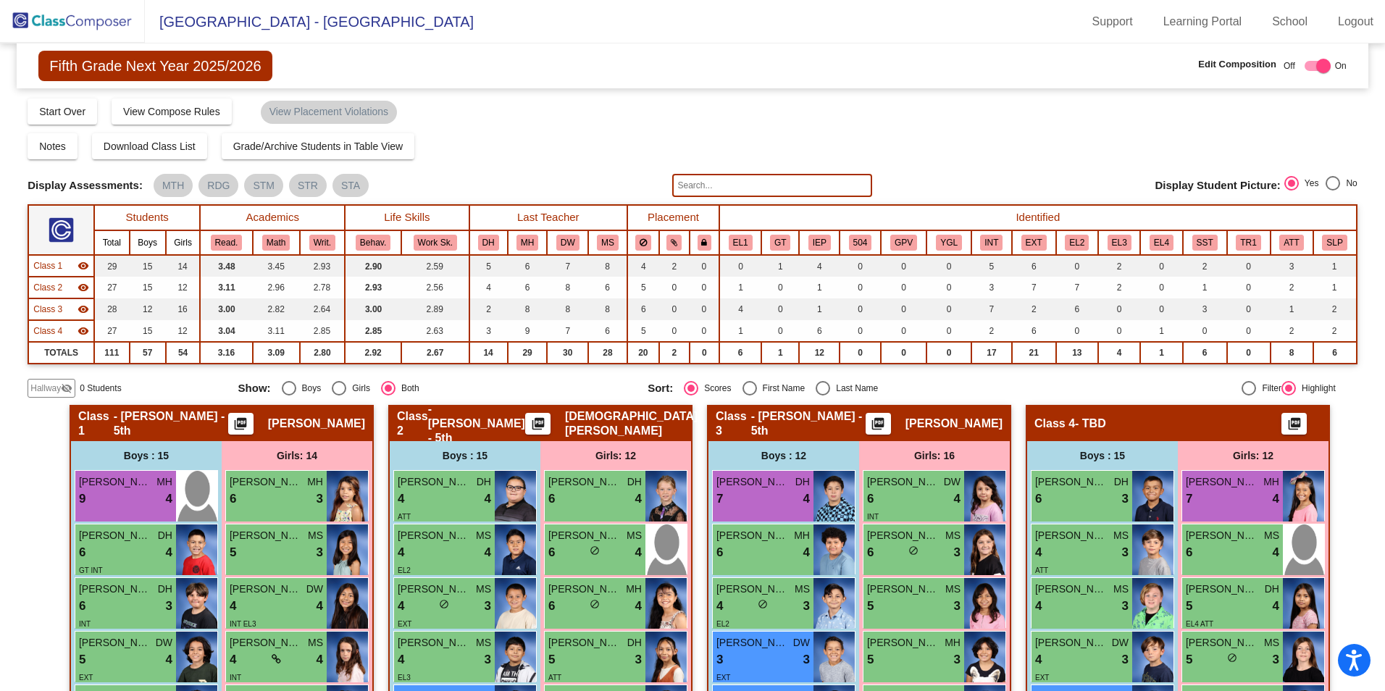
click at [54, 388] on span "Hallway" at bounding box center [45, 388] width 30 height 13
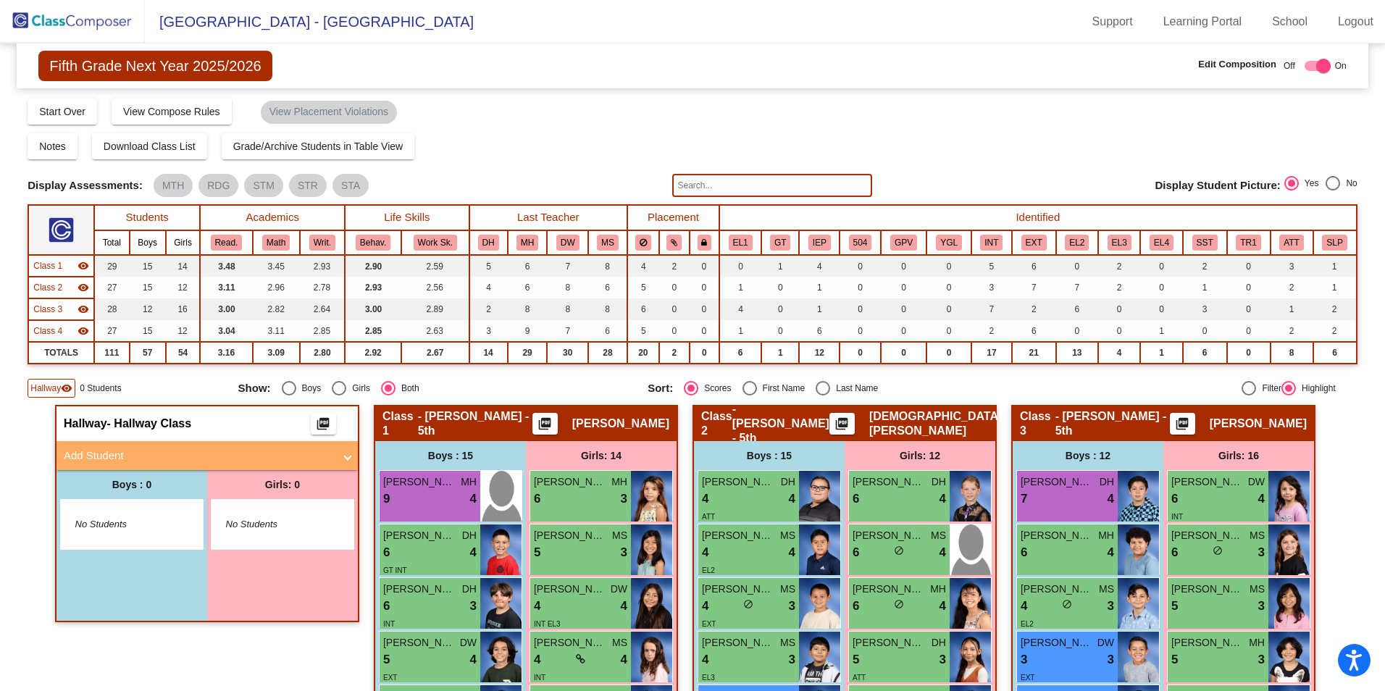
click at [104, 455] on mat-panel-title "Add Student" at bounding box center [198, 456] width 269 height 17
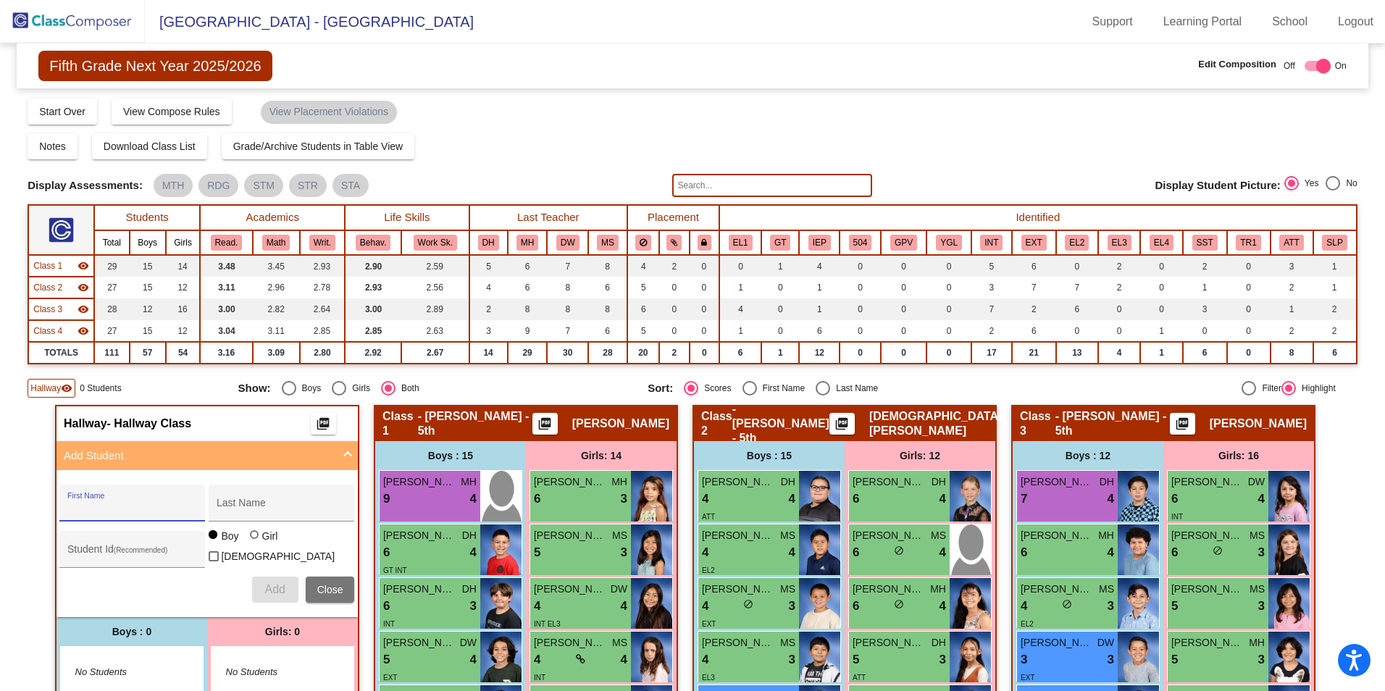
click at [118, 509] on input "First Name" at bounding box center [132, 509] width 130 height 12
type input "Jayden"
type input "[PERSON_NAME]"
type input "361146"
click at [271, 584] on span "Add" at bounding box center [274, 589] width 20 height 12
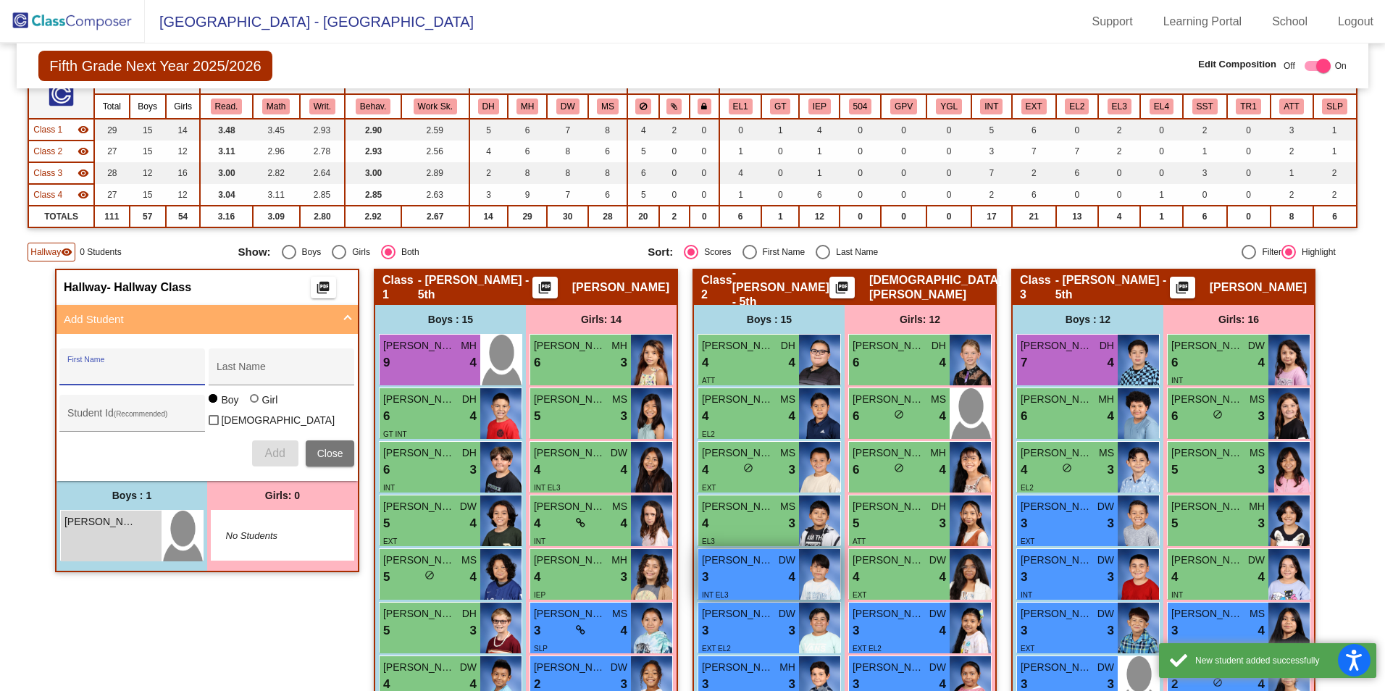
scroll to position [145, 0]
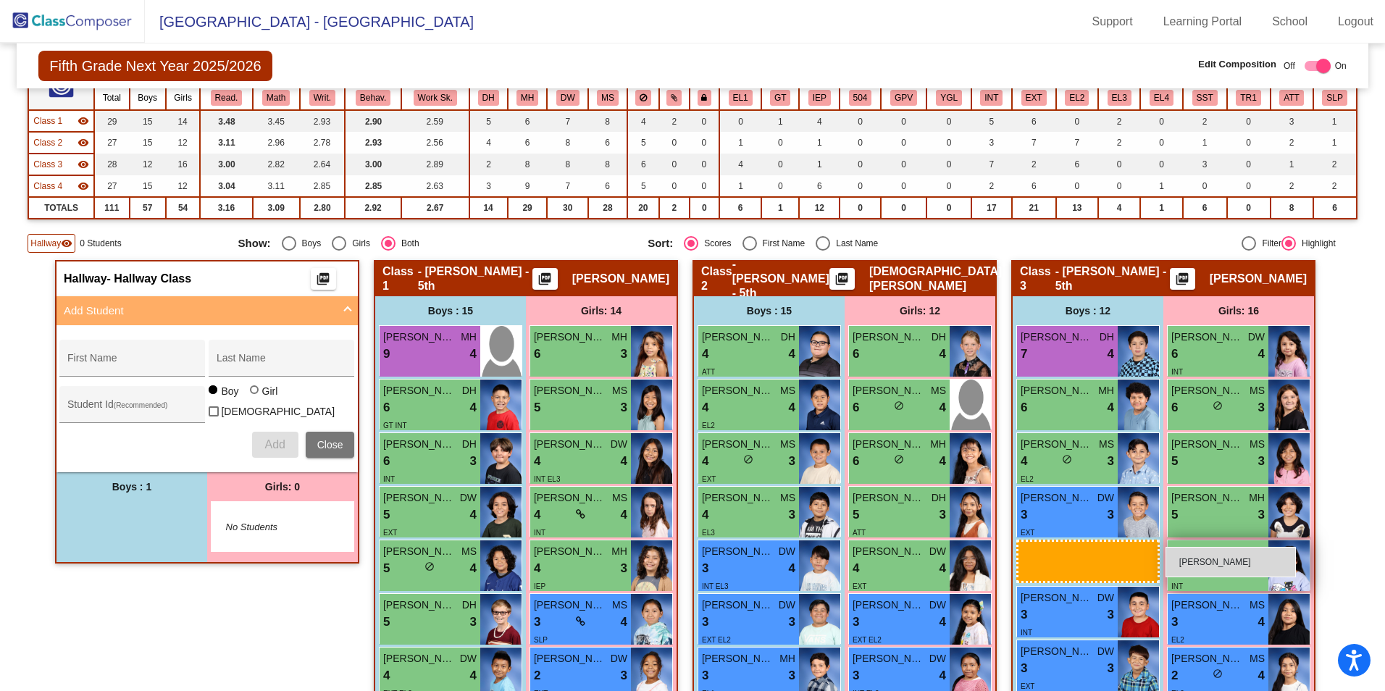
drag, startPoint x: 125, startPoint y: 526, endPoint x: 1165, endPoint y: 547, distance: 1040.1
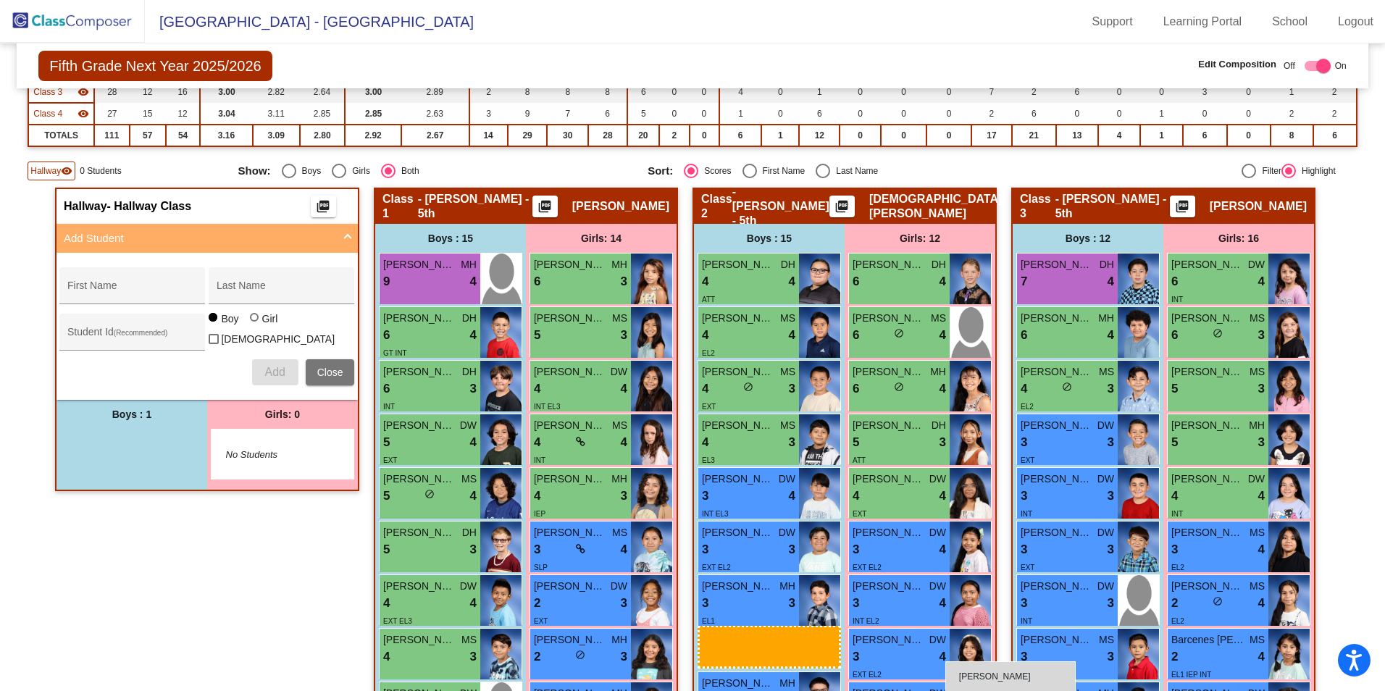
scroll to position [232, 0]
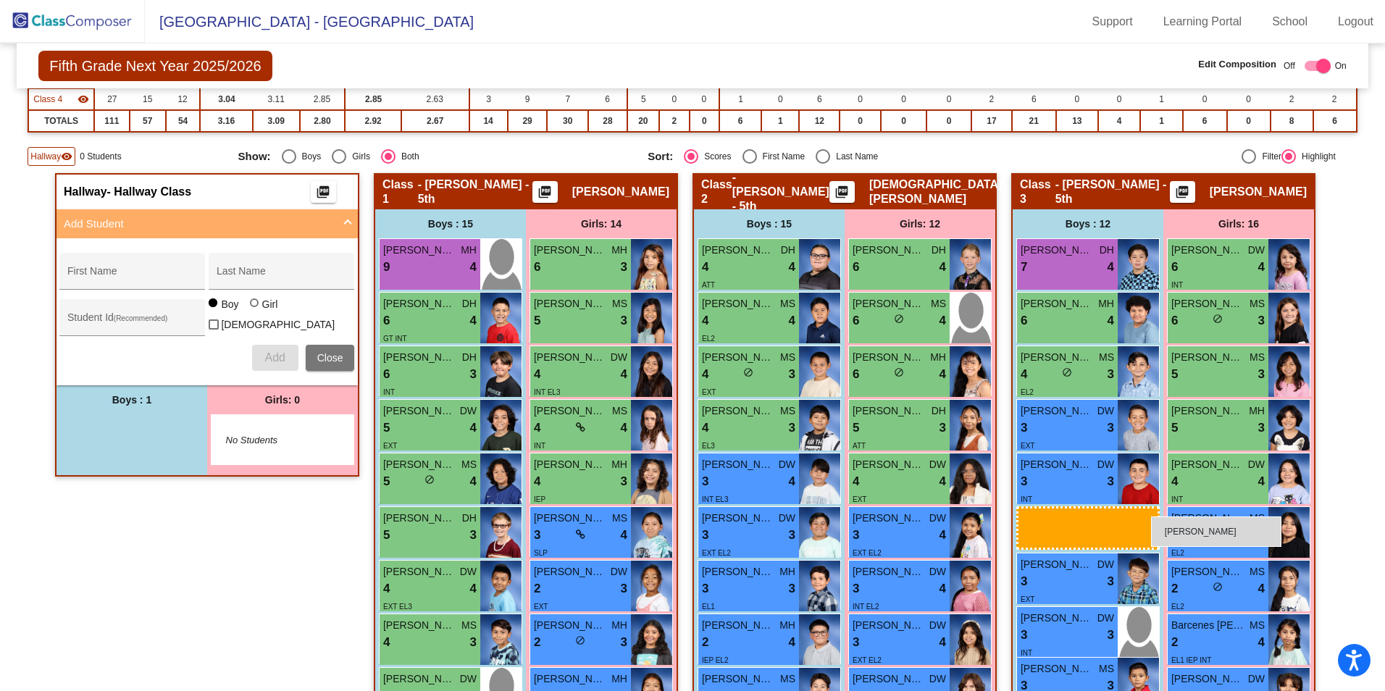
drag, startPoint x: 99, startPoint y: 450, endPoint x: 1151, endPoint y: 516, distance: 1053.6
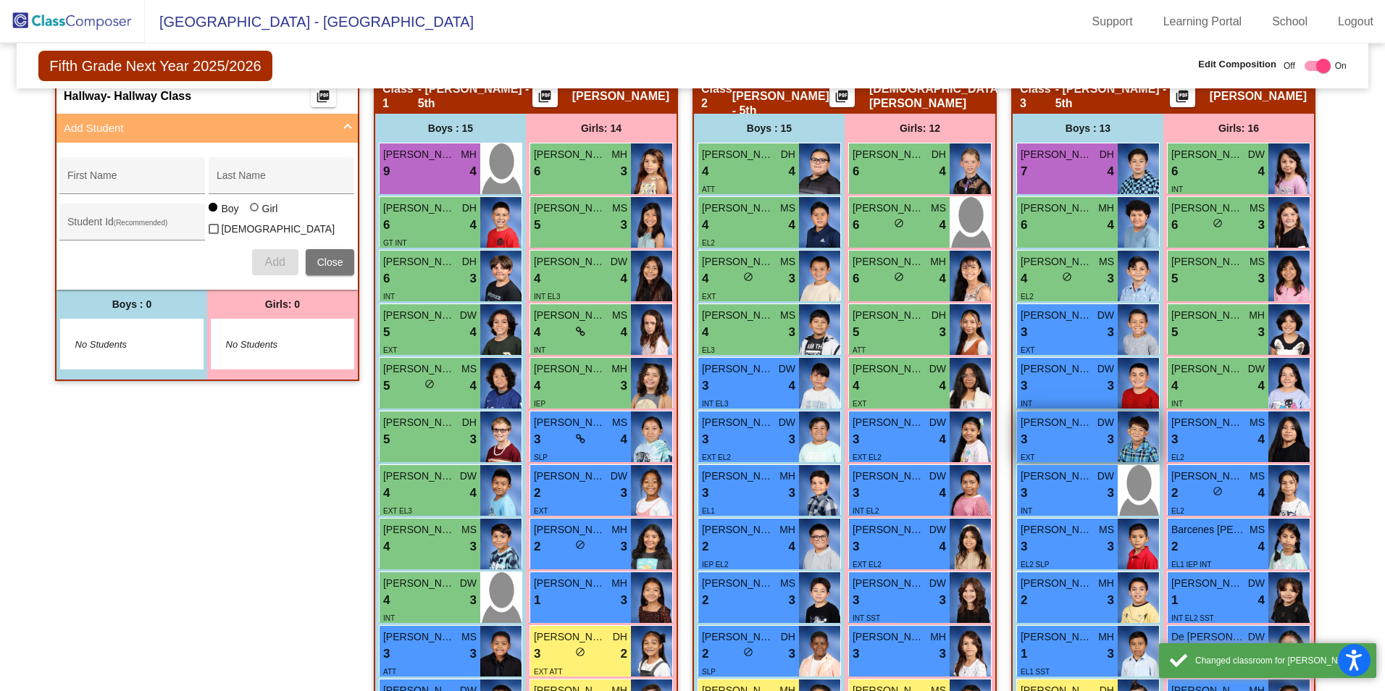
scroll to position [594, 0]
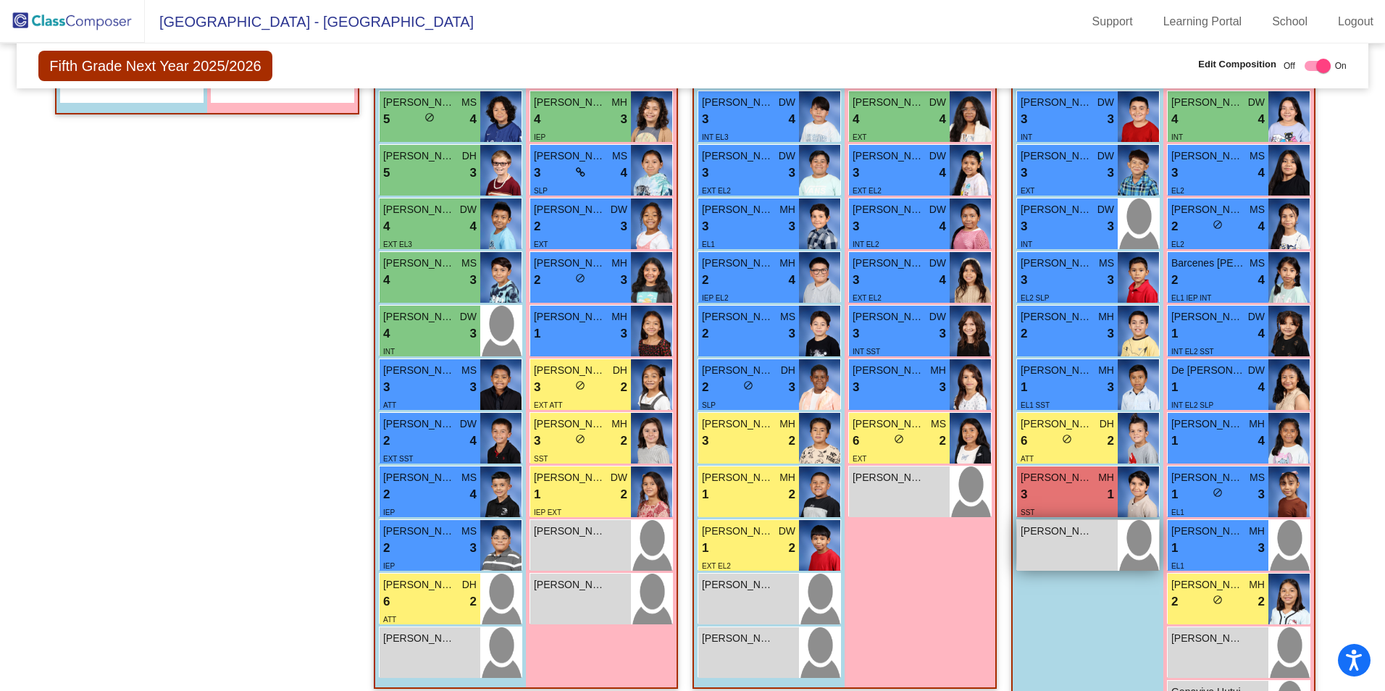
click at [1102, 556] on div "[PERSON_NAME] lock do_not_disturb_alt" at bounding box center [1067, 545] width 101 height 51
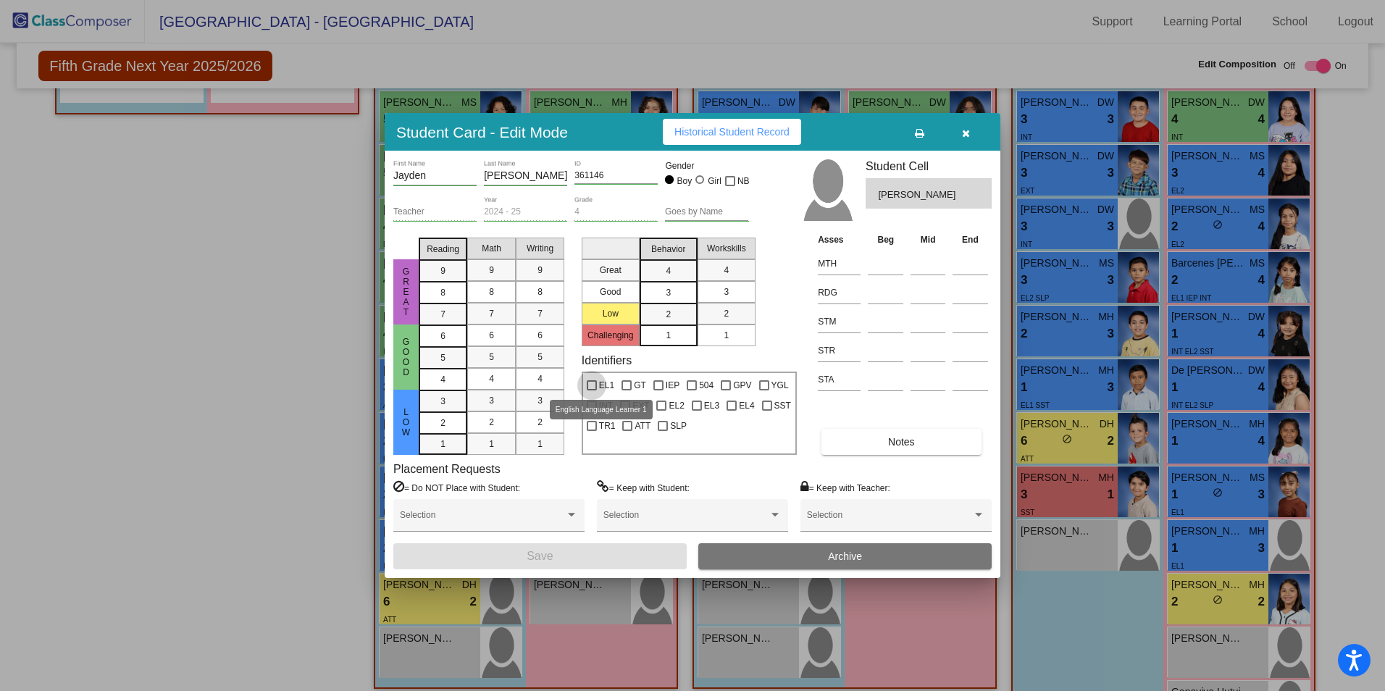
drag, startPoint x: 598, startPoint y: 387, endPoint x: 596, endPoint y: 413, distance: 26.2
click at [599, 387] on span "EL1" at bounding box center [606, 385] width 15 height 17
click at [592, 390] on input "EL1" at bounding box center [591, 390] width 1 height 1
checkbox input "true"
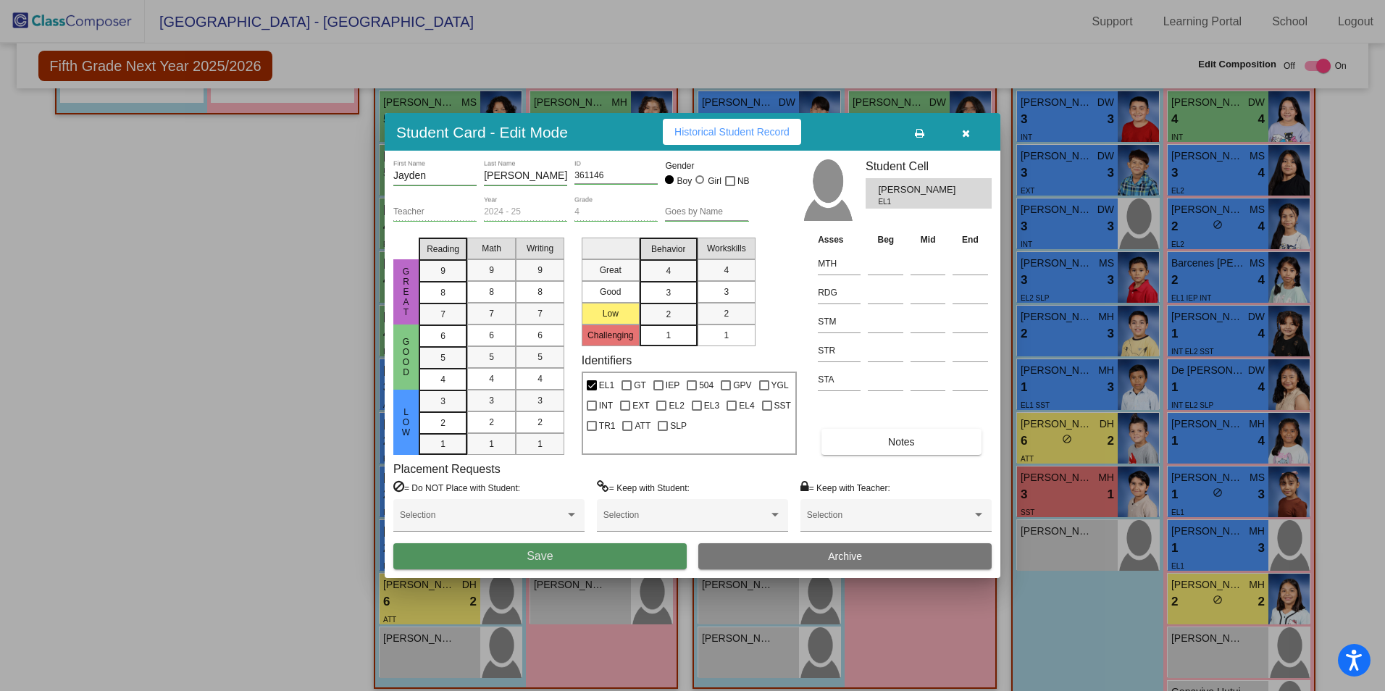
click at [647, 551] on button "Save" at bounding box center [539, 556] width 293 height 26
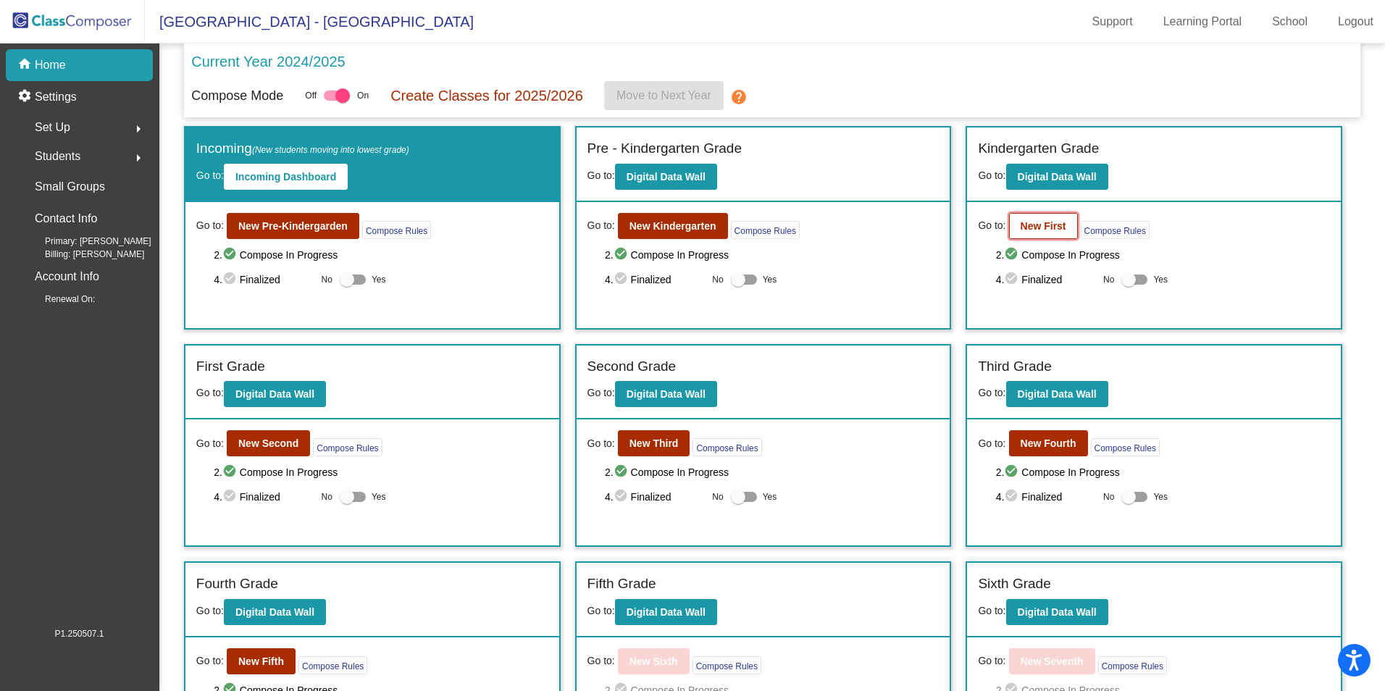
click at [1042, 221] on b "New First" at bounding box center [1043, 226] width 46 height 12
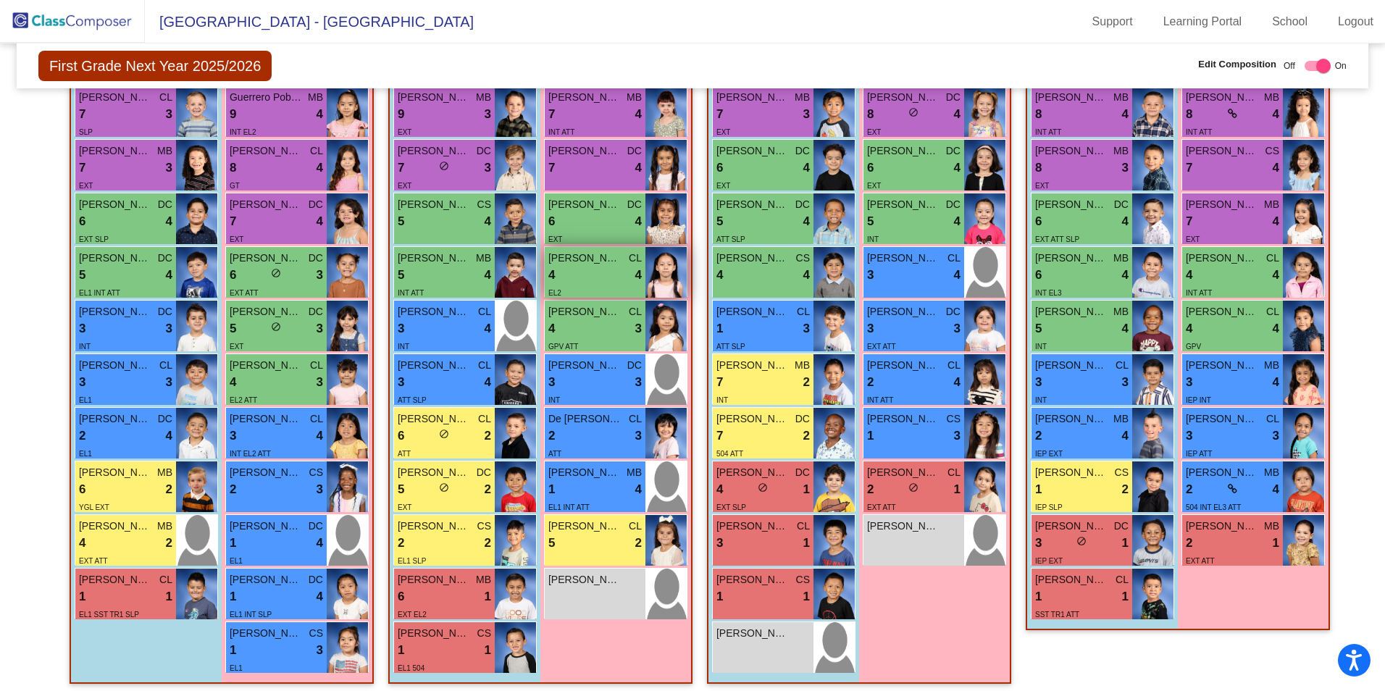
scroll to position [392, 0]
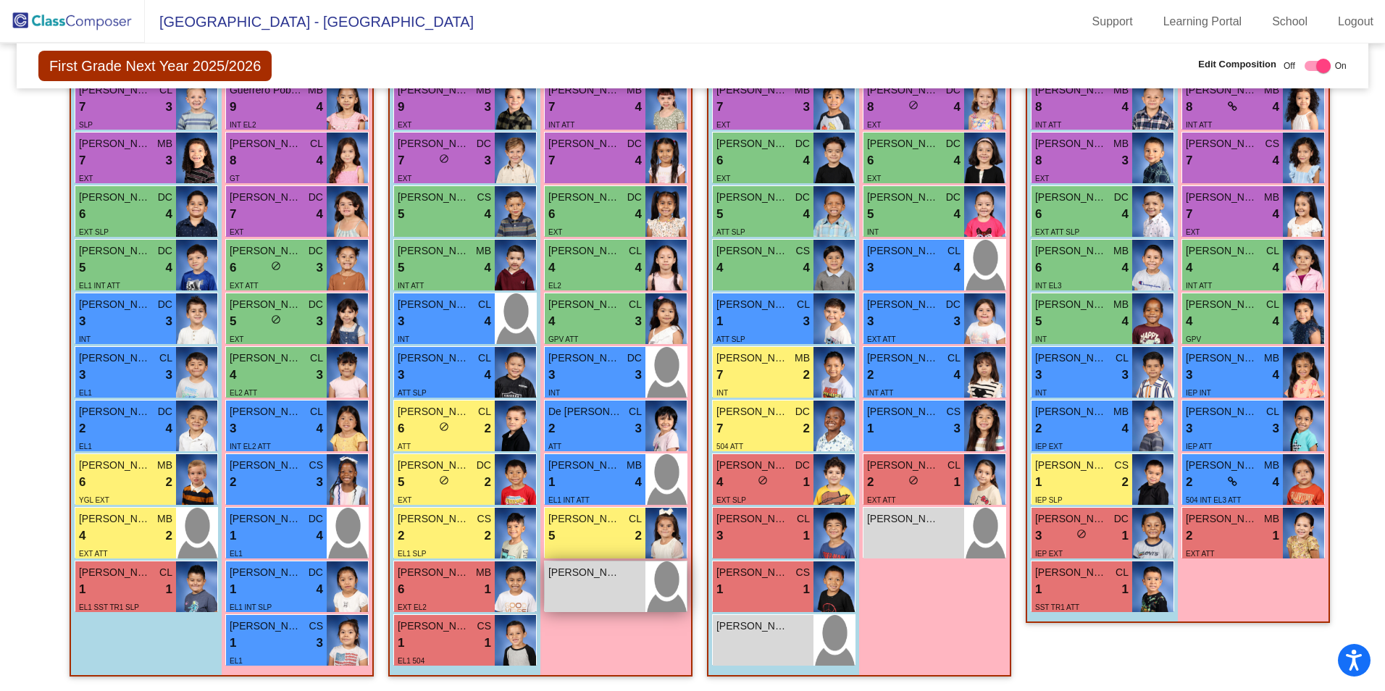
click at [582, 609] on div "[PERSON_NAME] lock do_not_disturb_alt" at bounding box center [595, 586] width 101 height 51
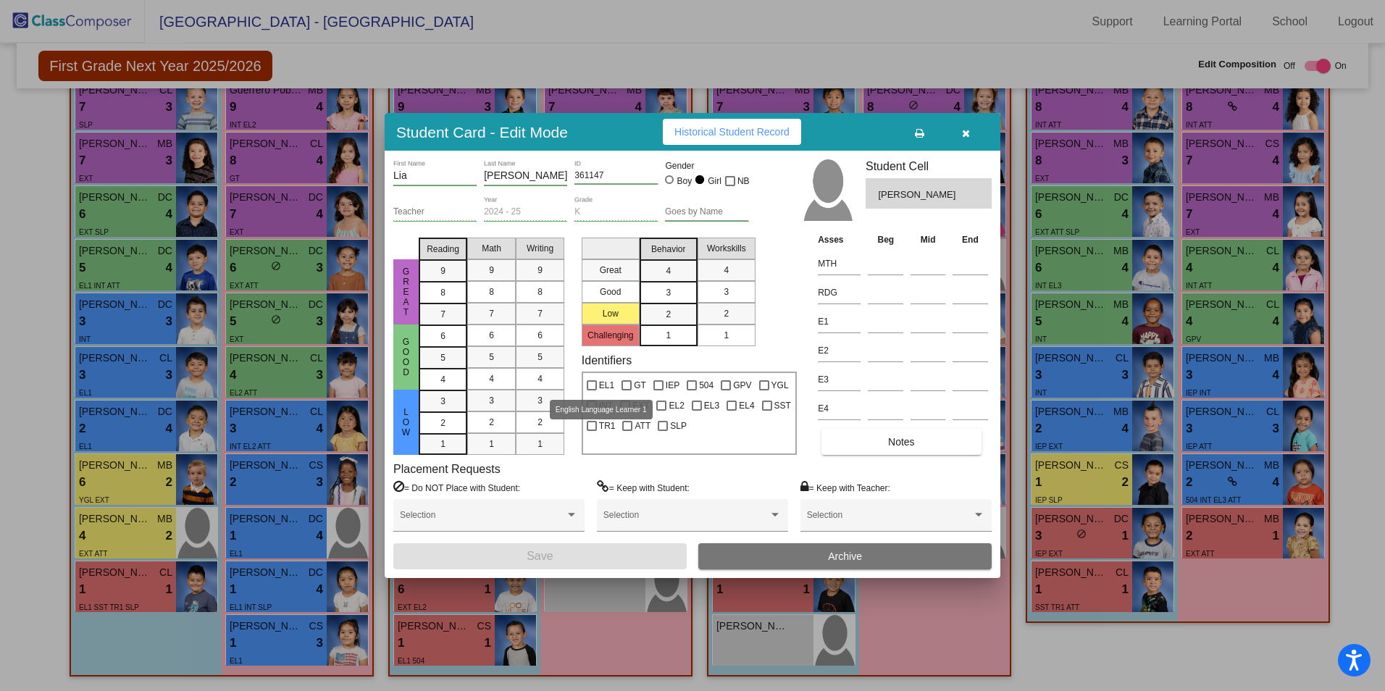
click at [597, 387] on label "EL1" at bounding box center [601, 385] width 28 height 17
click at [592, 390] on input "EL1" at bounding box center [591, 390] width 1 height 1
checkbox input "true"
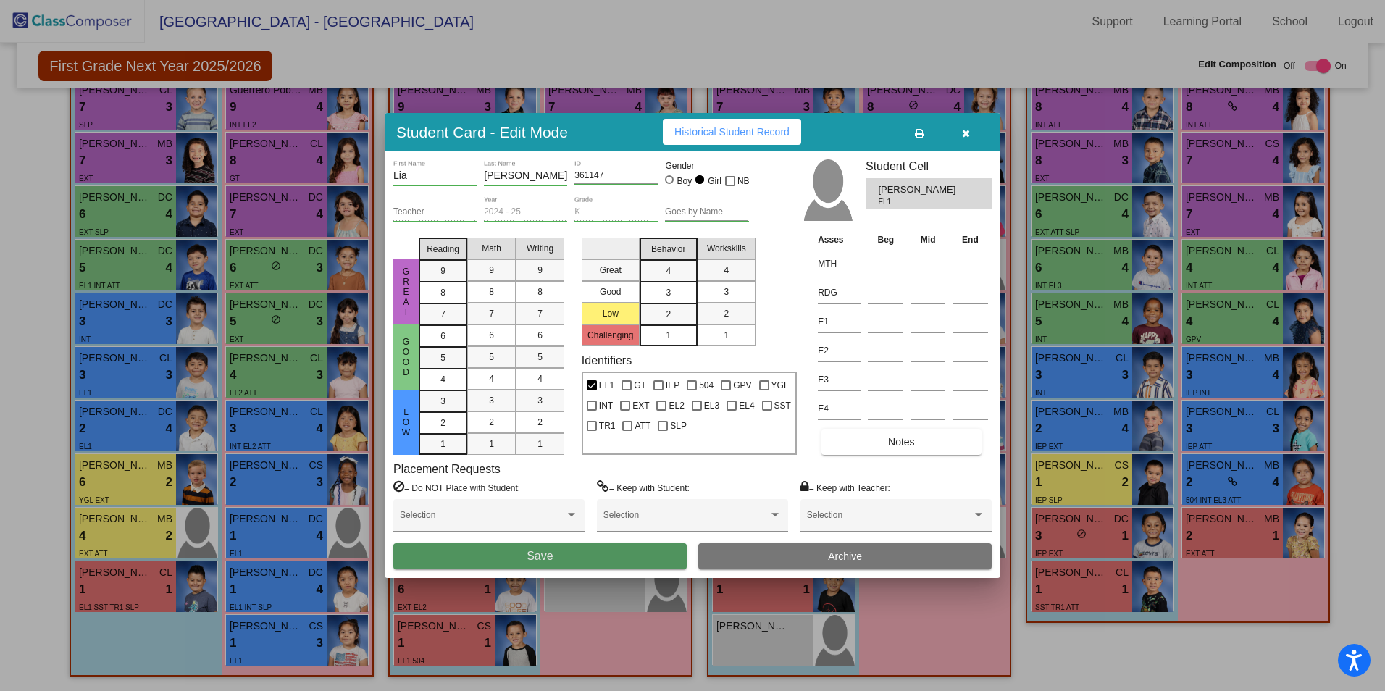
click at [602, 556] on button "Save" at bounding box center [539, 556] width 293 height 26
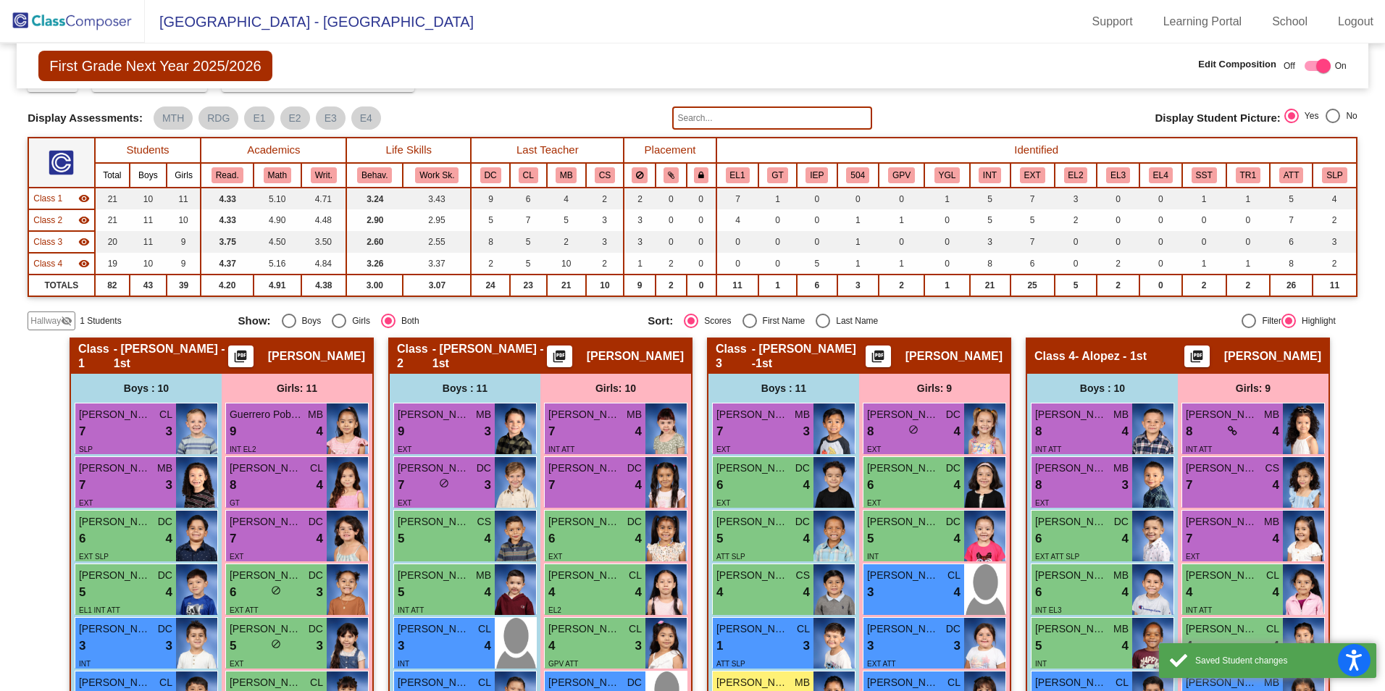
scroll to position [0, 0]
